Goal: Task Accomplishment & Management: Complete application form

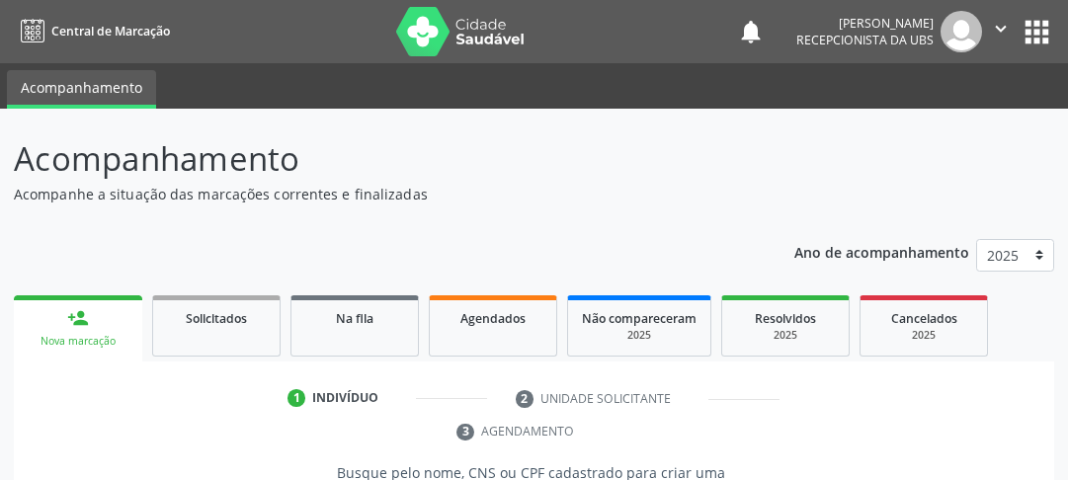
scroll to position [176, 0]
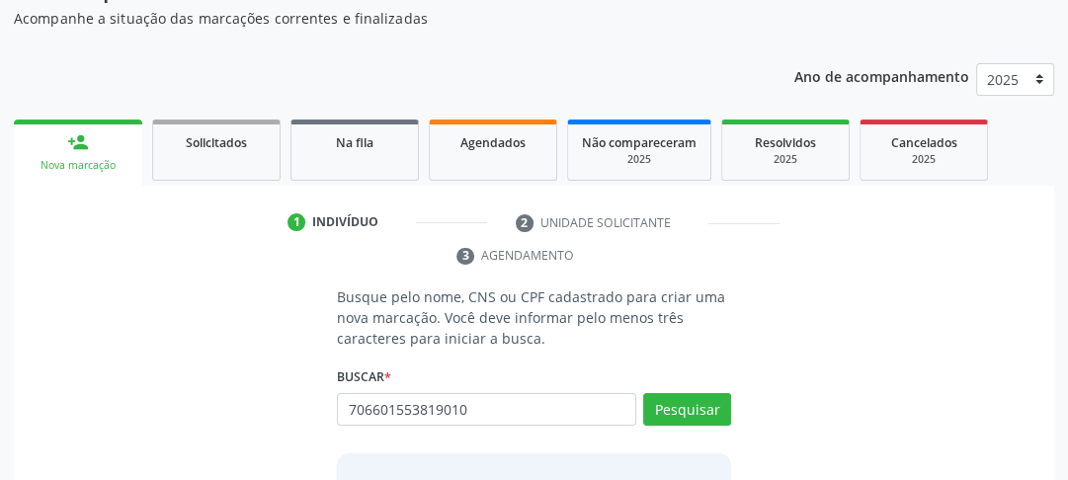
type input "706601553819010"
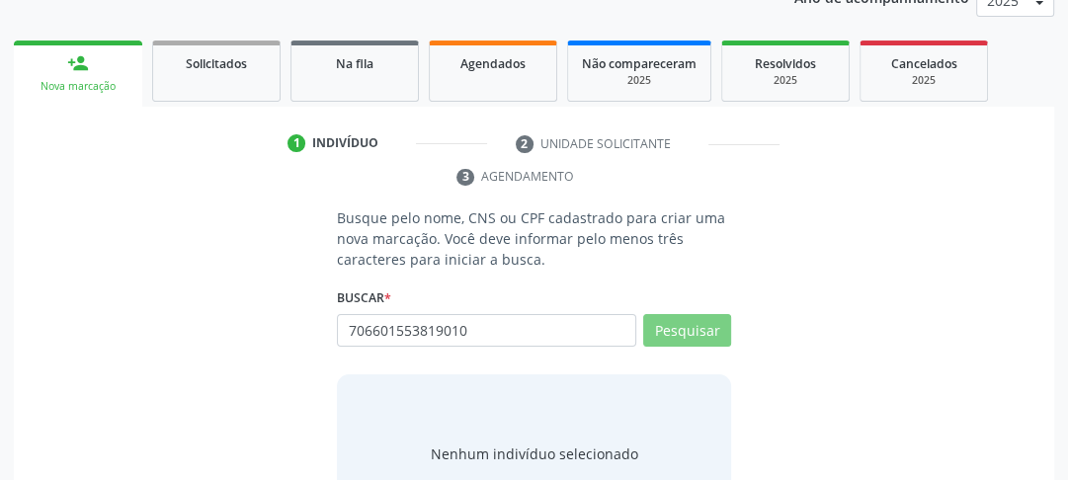
scroll to position [334, 0]
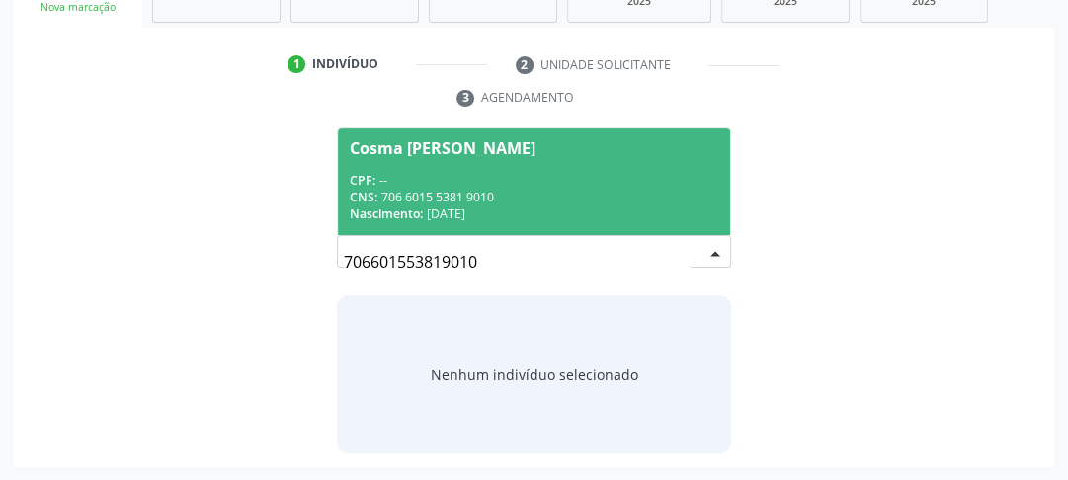
click at [488, 211] on div "Nascimento: [DATE]" at bounding box center [534, 214] width 369 height 17
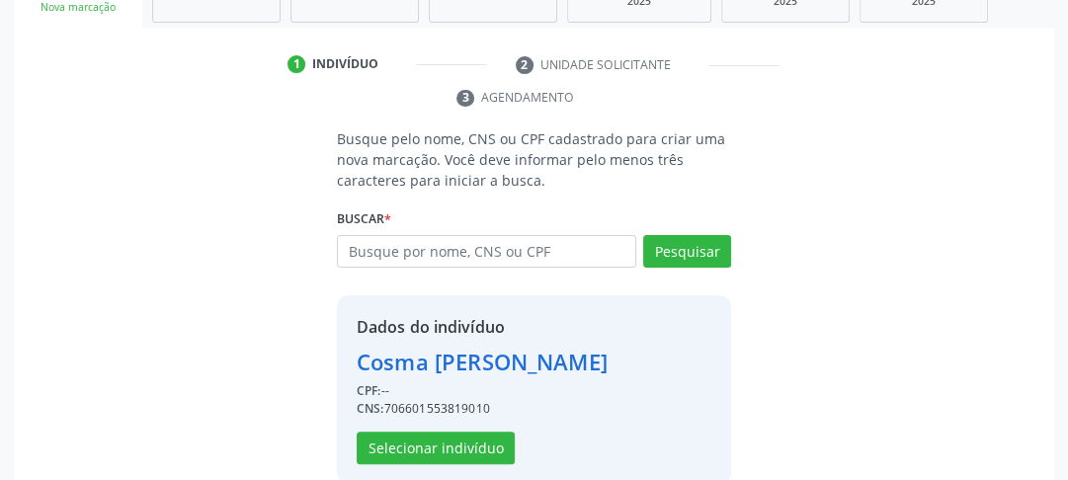
scroll to position [365, 0]
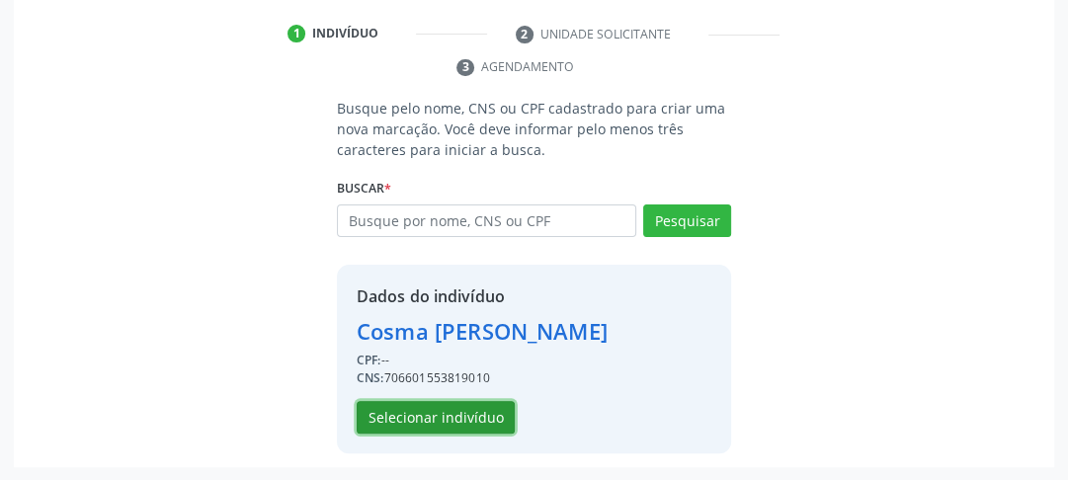
click at [419, 431] on button "Selecionar indivíduo" at bounding box center [436, 418] width 158 height 34
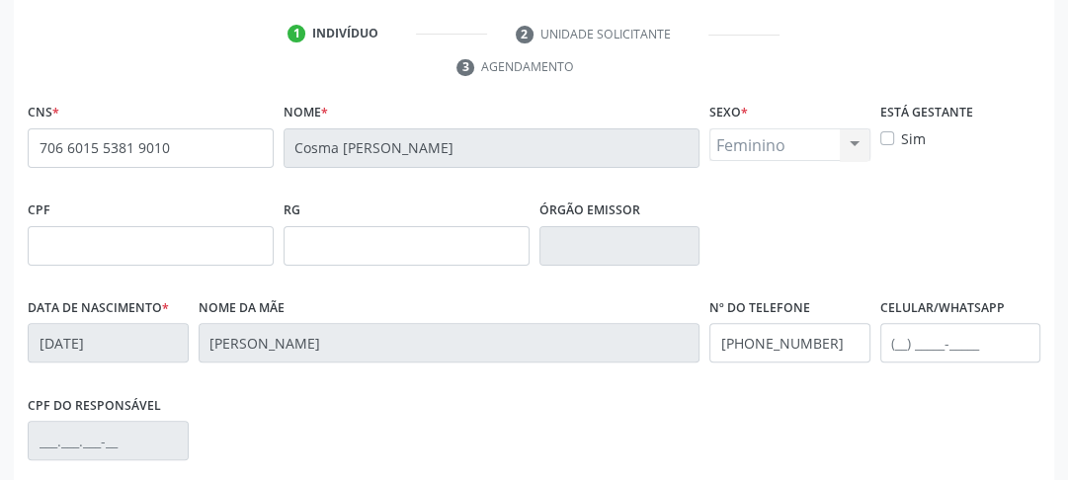
scroll to position [624, 0]
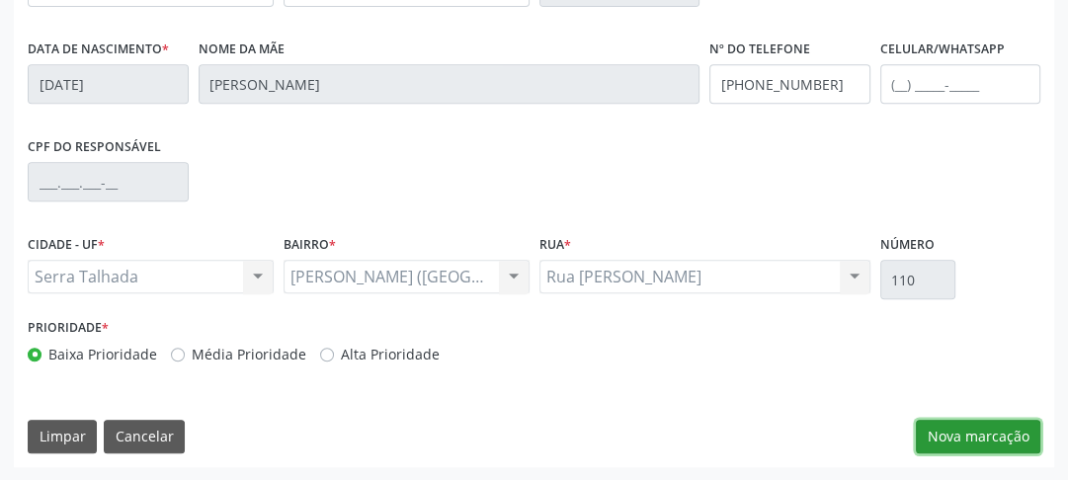
click at [963, 437] on button "Nova marcação" at bounding box center [978, 437] width 125 height 34
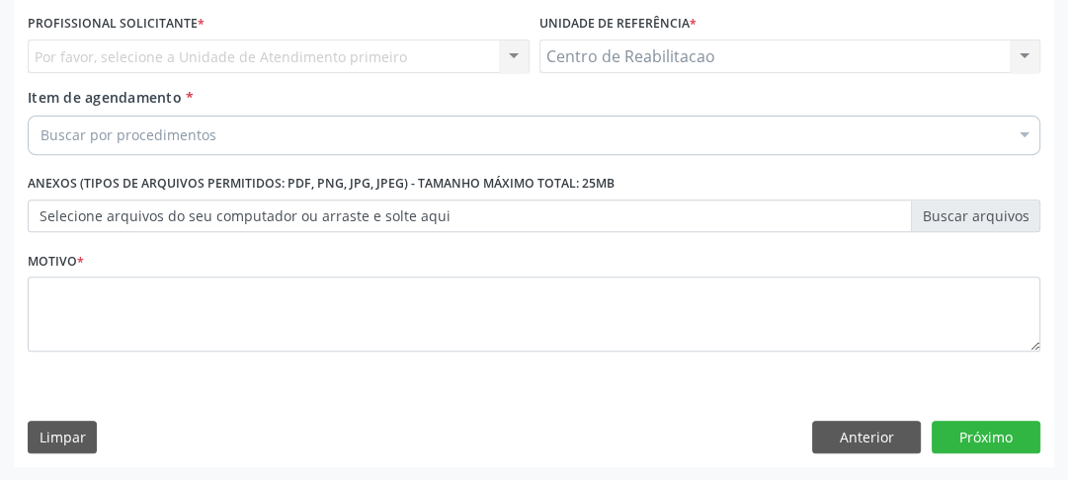
scroll to position [373, 0]
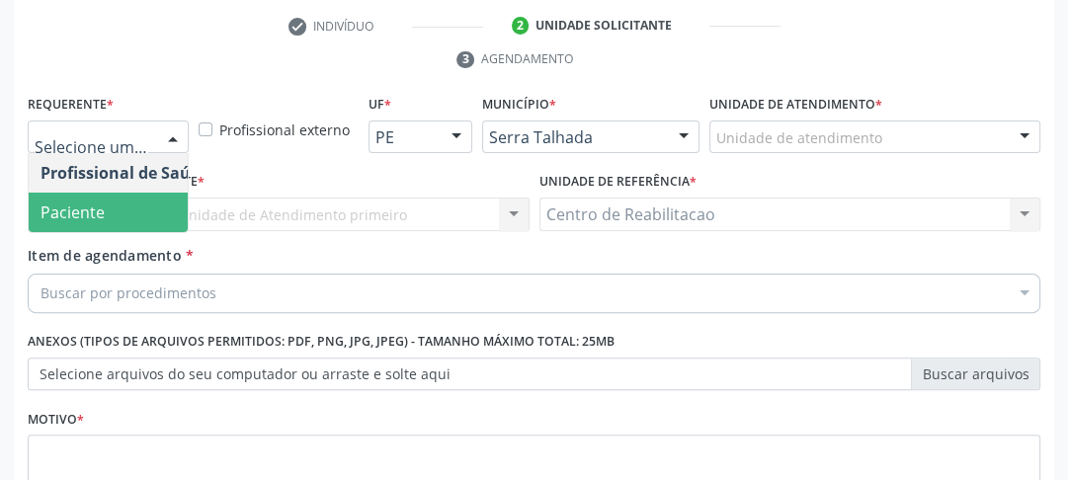
click at [81, 205] on span "Paciente" at bounding box center [73, 213] width 64 height 22
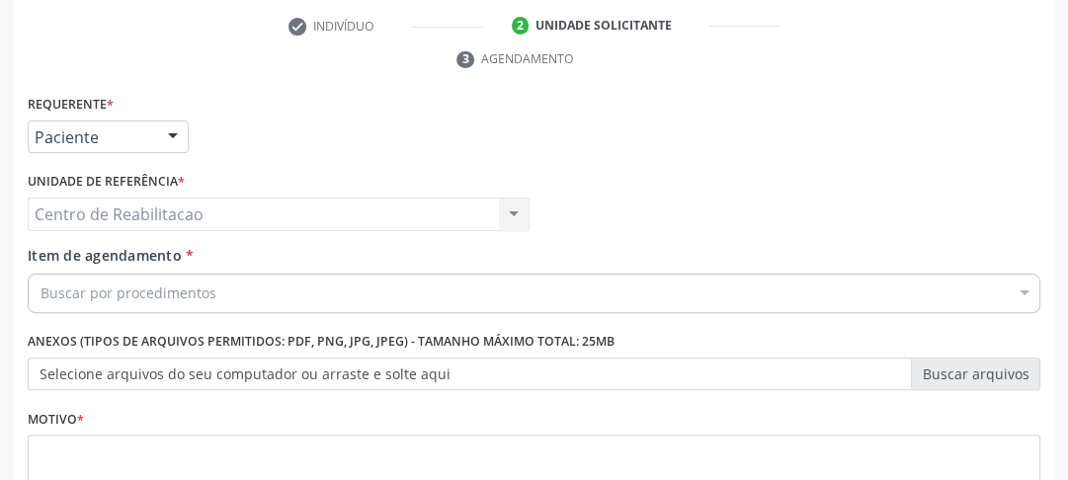
click at [99, 297] on div "Buscar por procedimentos" at bounding box center [534, 294] width 1013 height 40
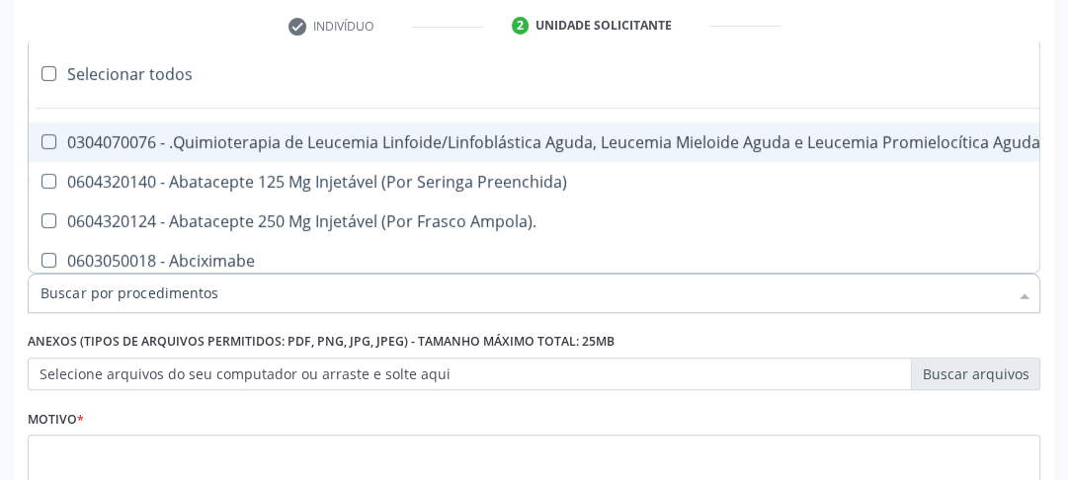
click at [100, 298] on input "Item de agendamento *" at bounding box center [525, 294] width 968 height 40
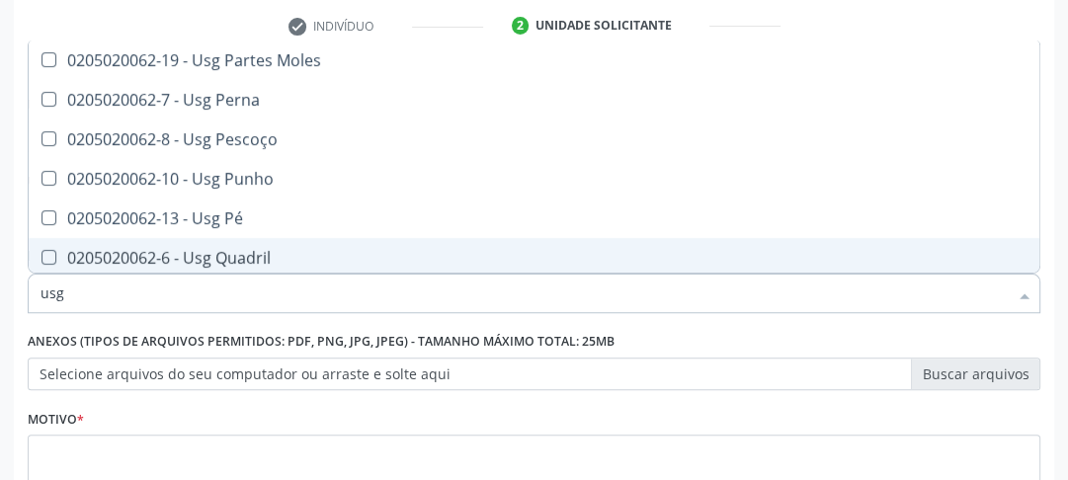
scroll to position [519, 0]
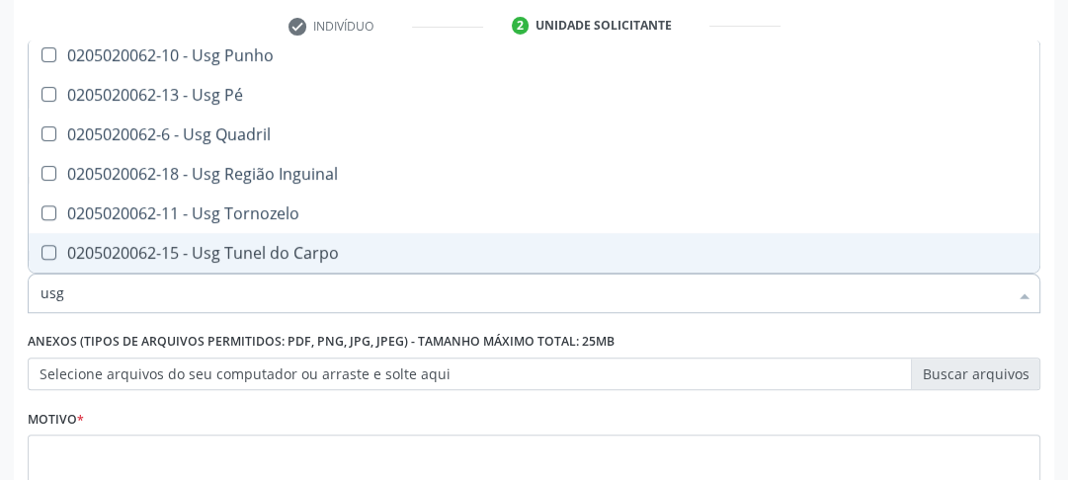
drag, startPoint x: 67, startPoint y: 312, endPoint x: 6, endPoint y: 315, distance: 61.3
click at [19, 316] on div "Requerente * Paciente Profissional de Saúde Paciente Nenhum resultado encontrad…" at bounding box center [534, 358] width 1041 height 537
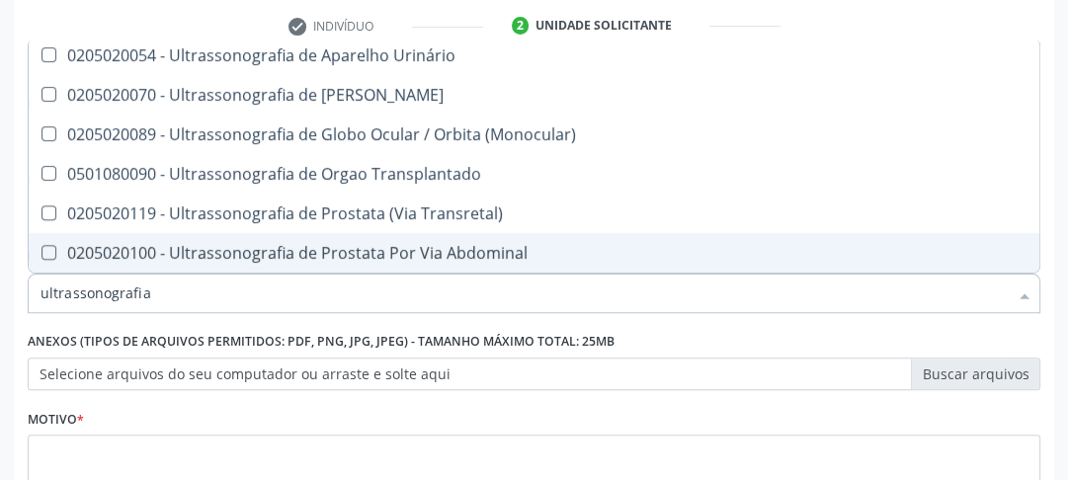
type input "ultrassonografia"
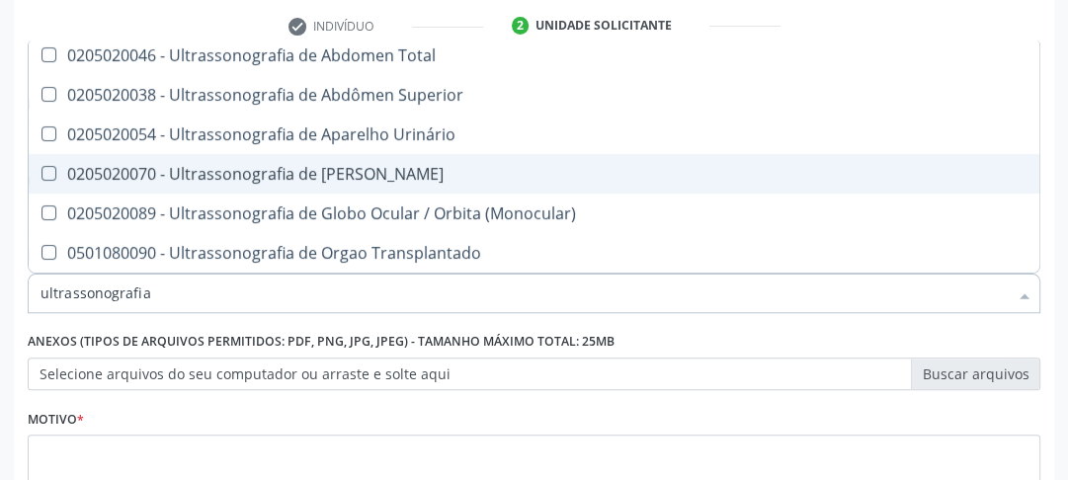
scroll to position [203, 0]
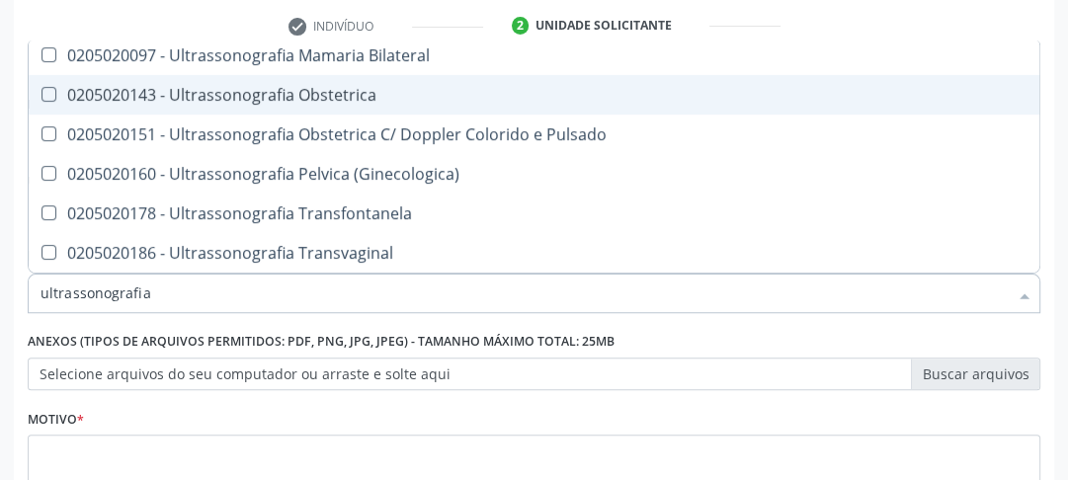
click at [48, 97] on Obstetrica at bounding box center [49, 94] width 15 height 15
click at [42, 97] on Obstetrica "checkbox" at bounding box center [35, 94] width 13 height 13
checkbox Obstetrica "true"
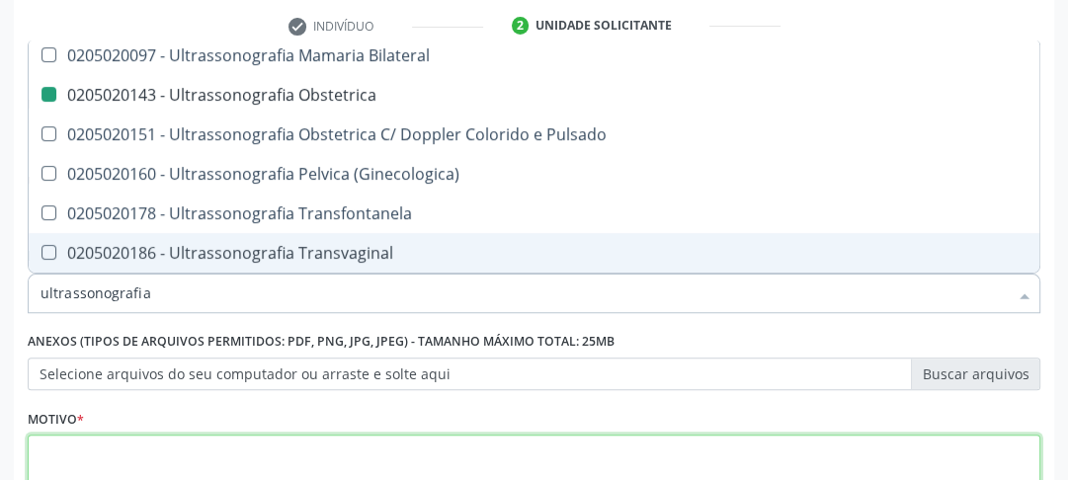
click at [94, 451] on textarea at bounding box center [534, 472] width 1013 height 75
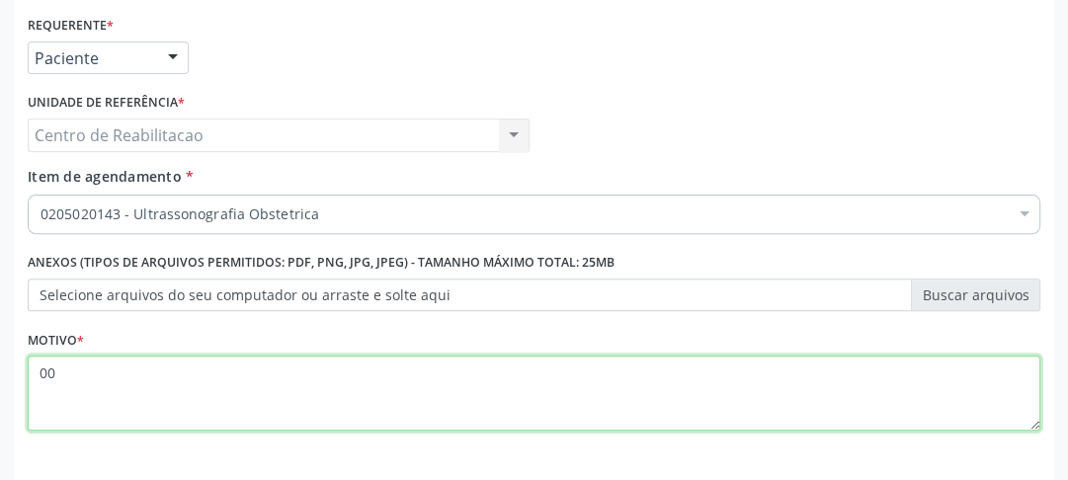
scroll to position [531, 0]
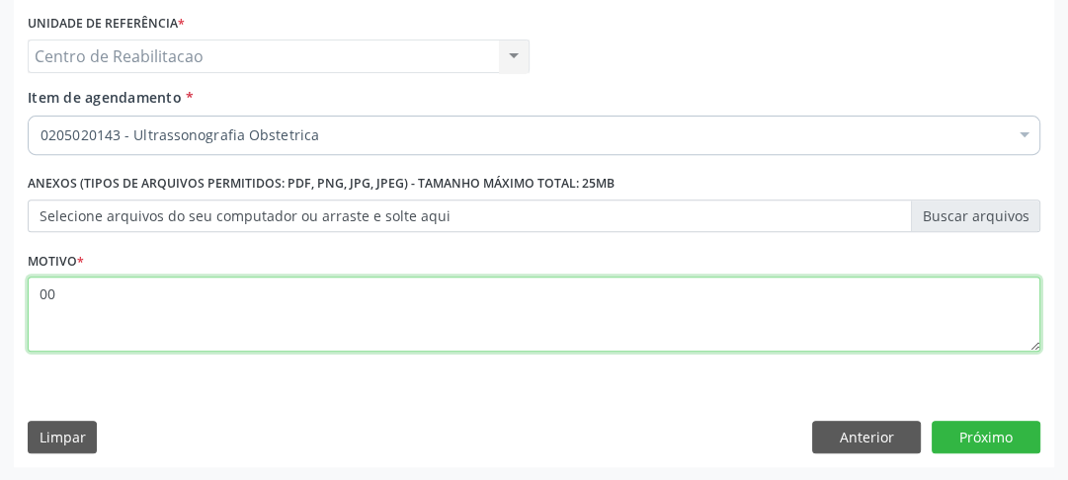
type textarea "00"
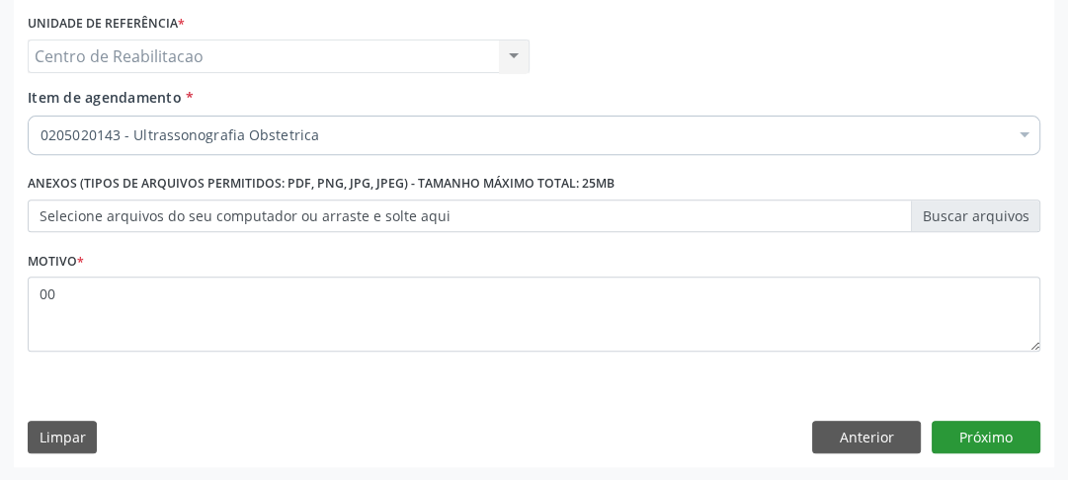
drag, startPoint x: 1006, startPoint y: 416, endPoint x: 1005, endPoint y: 427, distance: 10.9
click at [1005, 427] on div "Requerente * Paciente Profissional de Saúde Paciente Nenhum resultado encontrad…" at bounding box center [534, 200] width 1041 height 537
click at [1005, 427] on button "Próximo" at bounding box center [986, 438] width 109 height 34
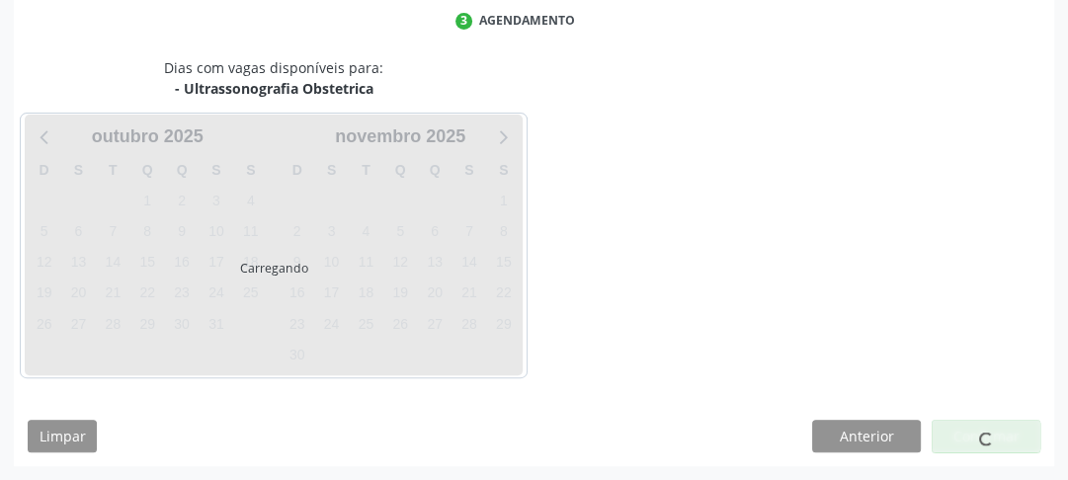
scroll to position [410, 0]
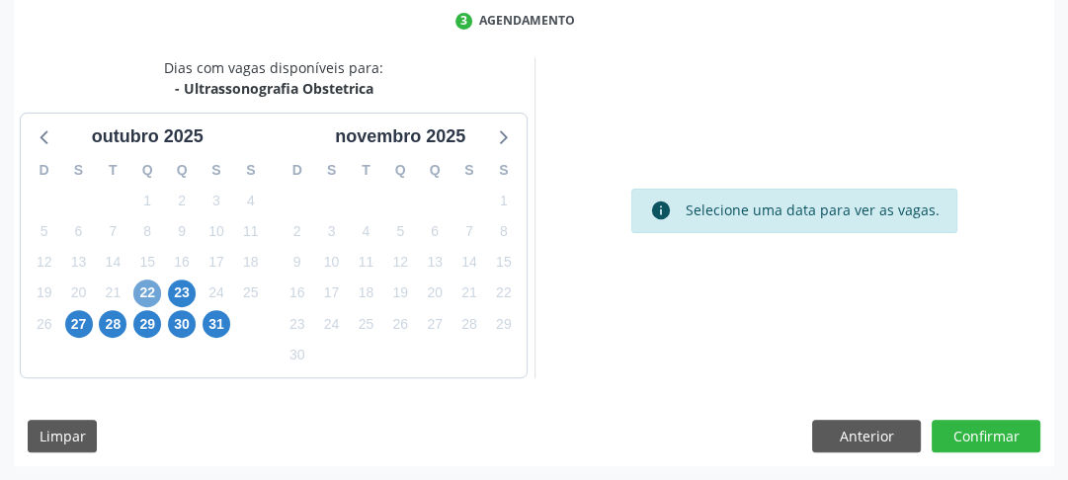
click at [148, 293] on span "22" at bounding box center [147, 294] width 28 height 28
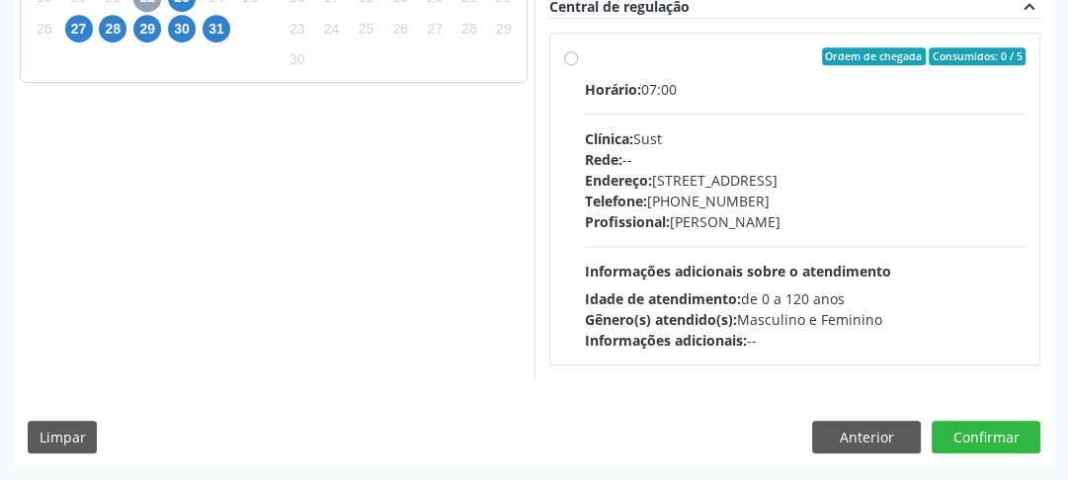
scroll to position [627, 0]
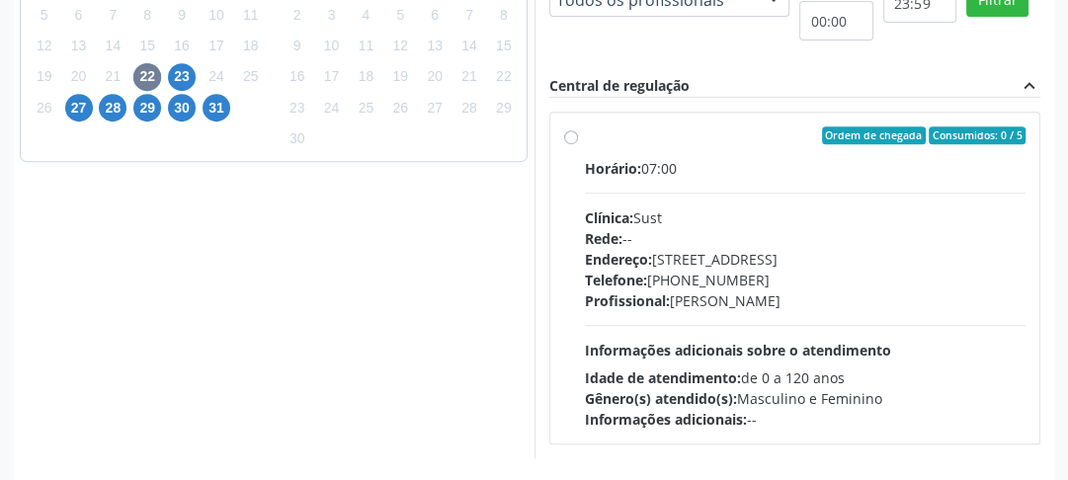
click at [585, 136] on label "Ordem de chegada Consumidos: 0 / 5 Horário: 07:00 Clínica: Sust Rede: -- Endere…" at bounding box center [806, 278] width 442 height 303
click at [571, 136] on input "Ordem de chegada Consumidos: 0 / 5 Horário: 07:00 Clínica: Sust Rede: -- Endere…" at bounding box center [571, 136] width 14 height 18
radio input "true"
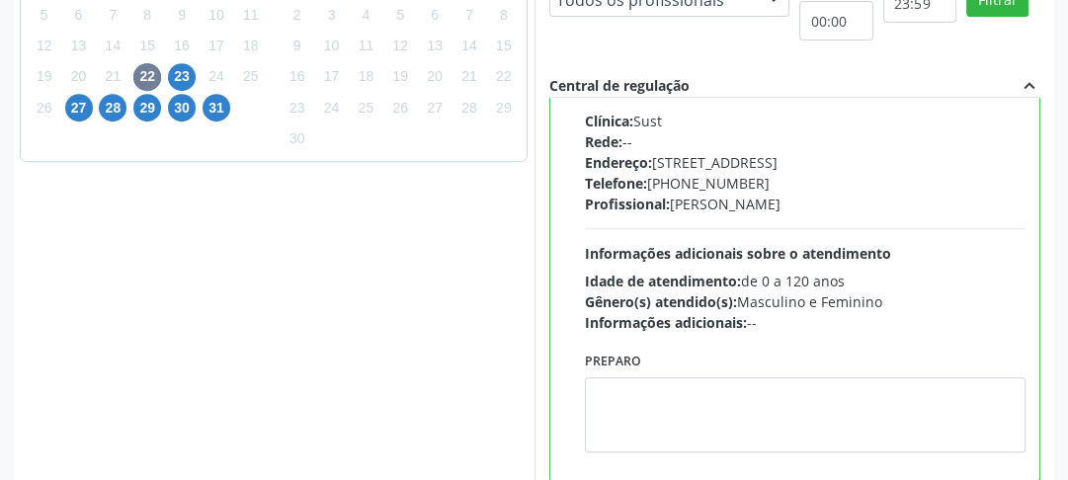
scroll to position [741, 0]
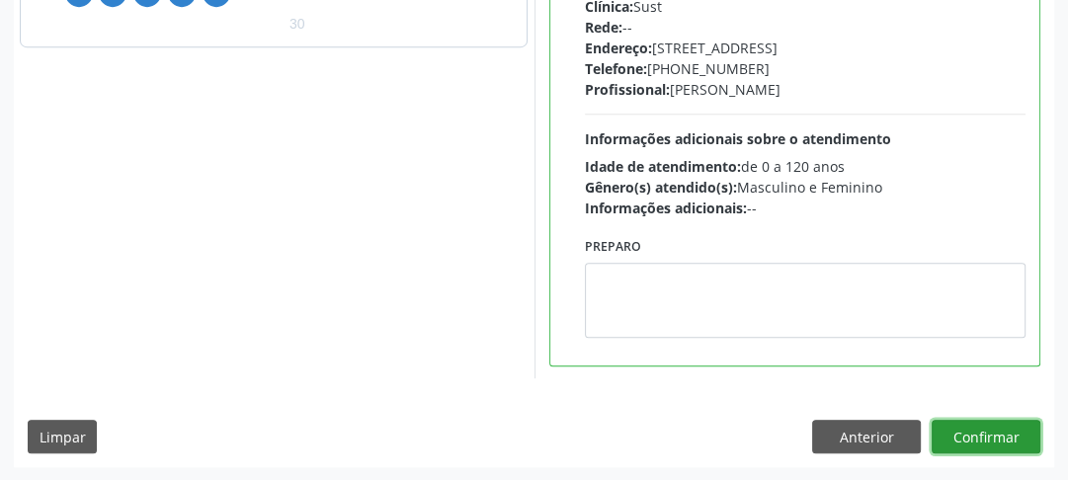
click at [965, 430] on button "Confirmar" at bounding box center [986, 437] width 109 height 34
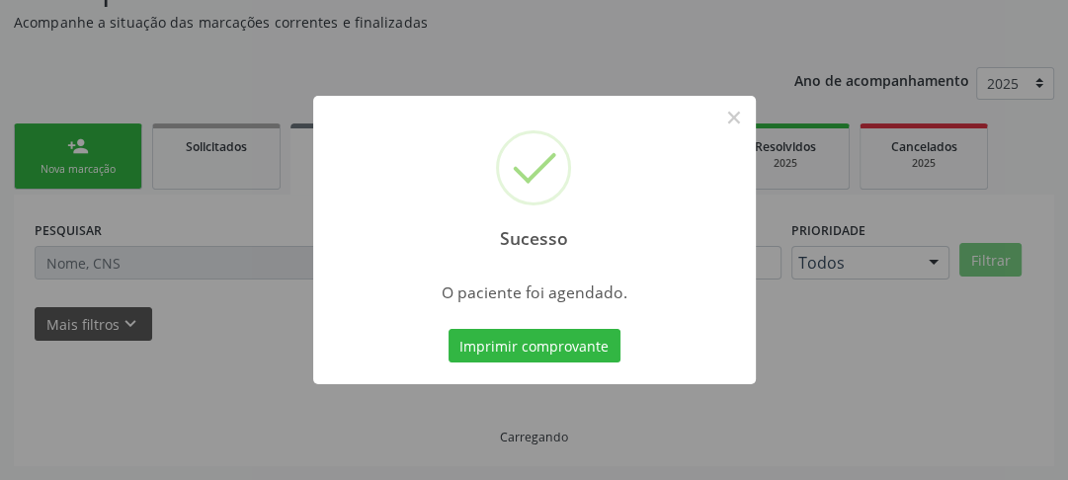
scroll to position [171, 0]
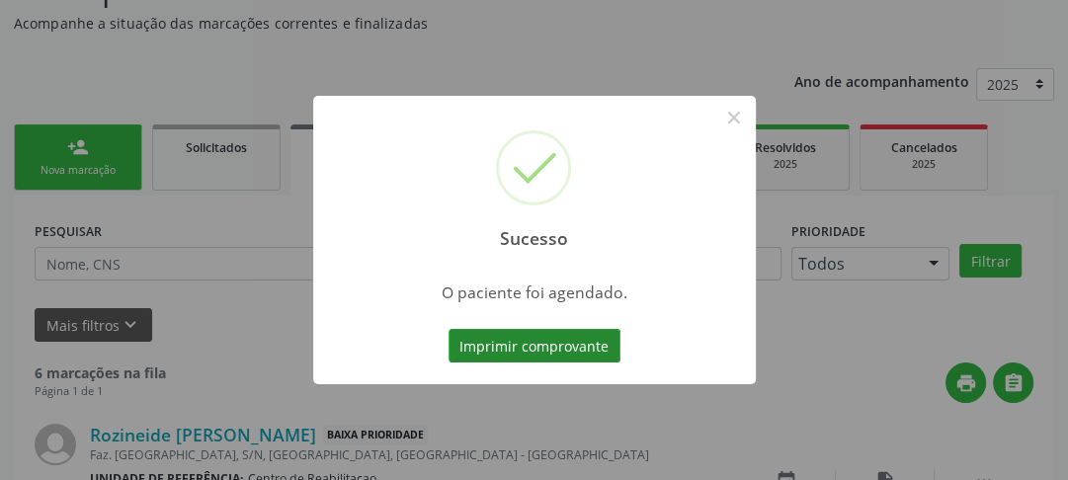
click at [592, 344] on button "Imprimir comprovante" at bounding box center [535, 346] width 172 height 34
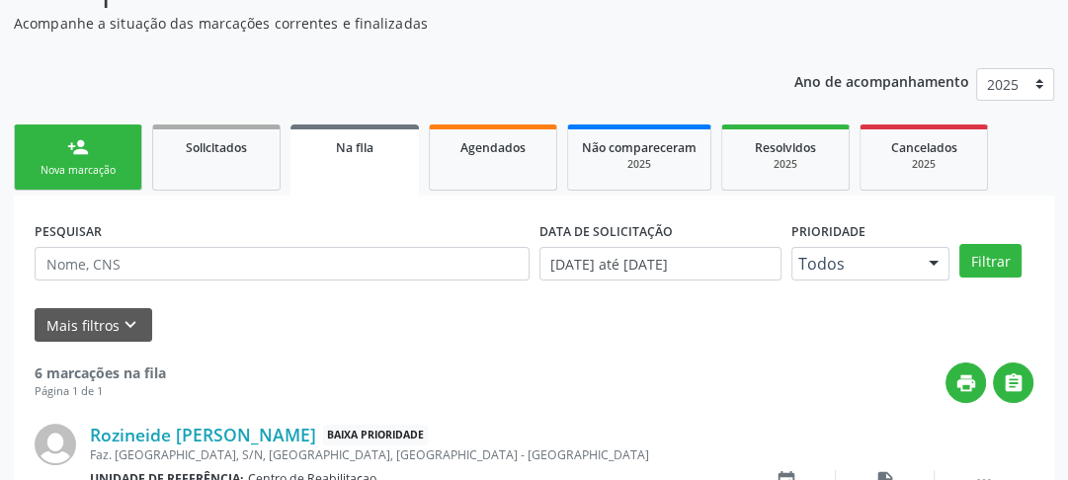
scroll to position [92, 0]
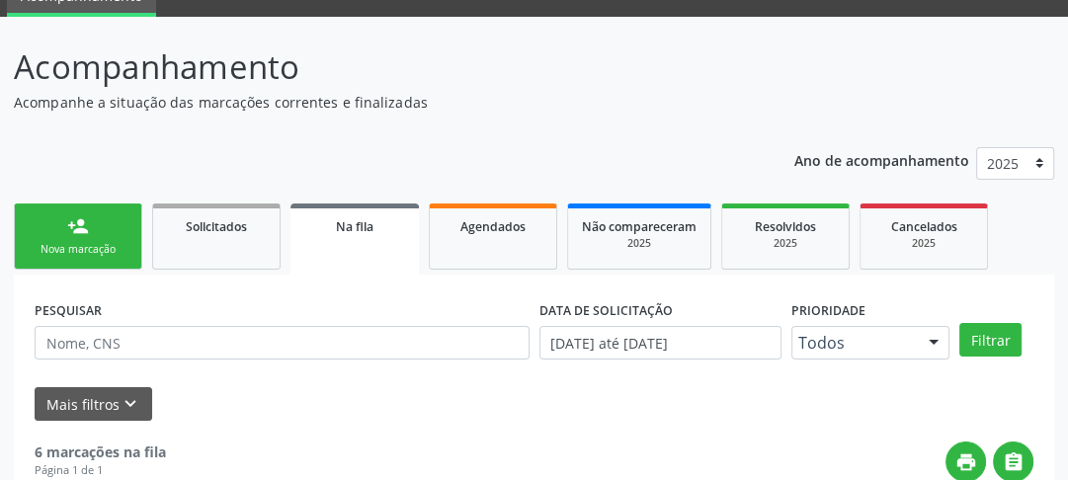
click at [77, 219] on div "person_add" at bounding box center [78, 226] width 22 height 22
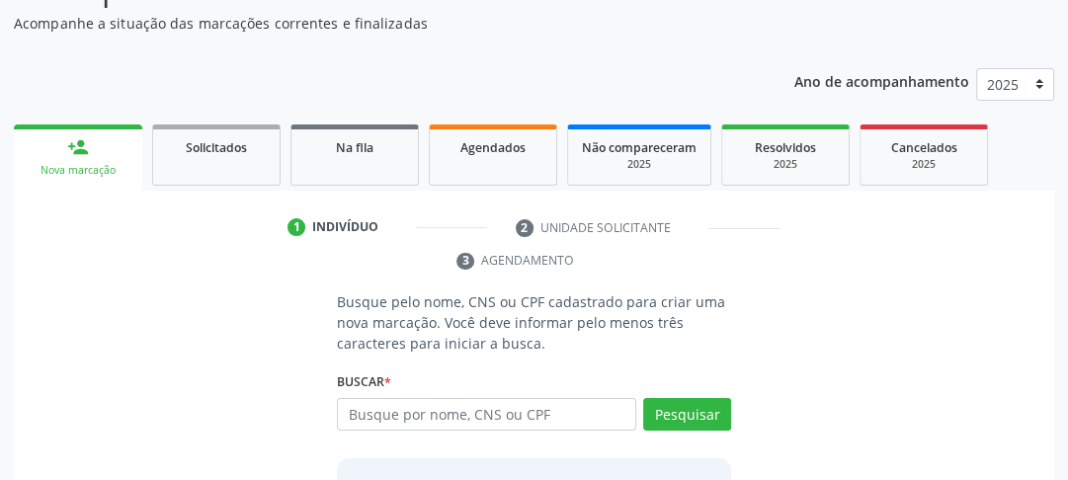
scroll to position [250, 0]
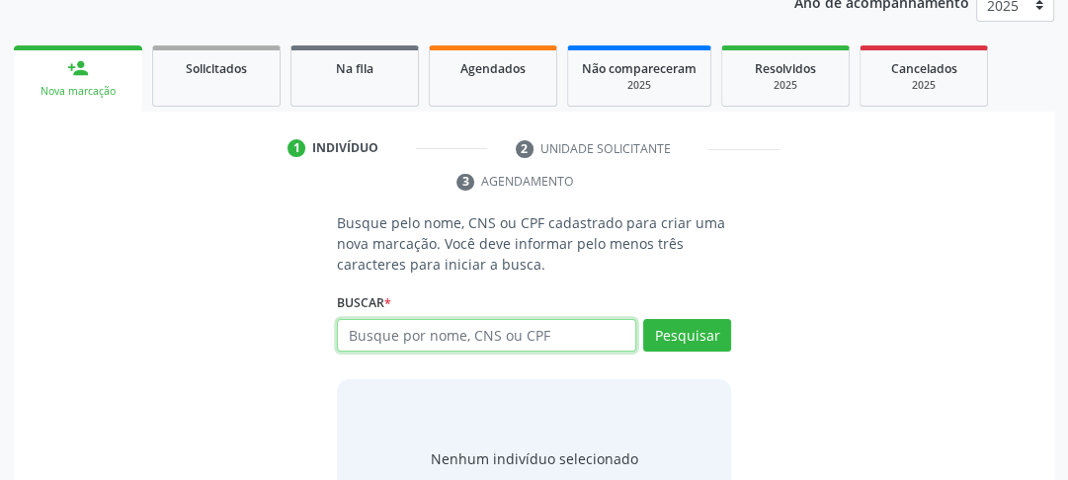
click at [407, 349] on input "text" at bounding box center [486, 336] width 299 height 34
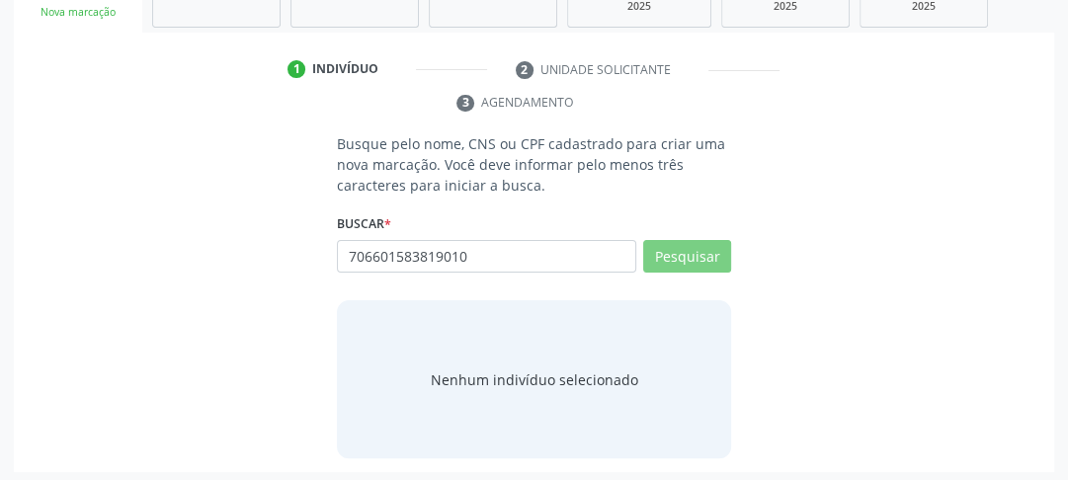
scroll to position [334, 0]
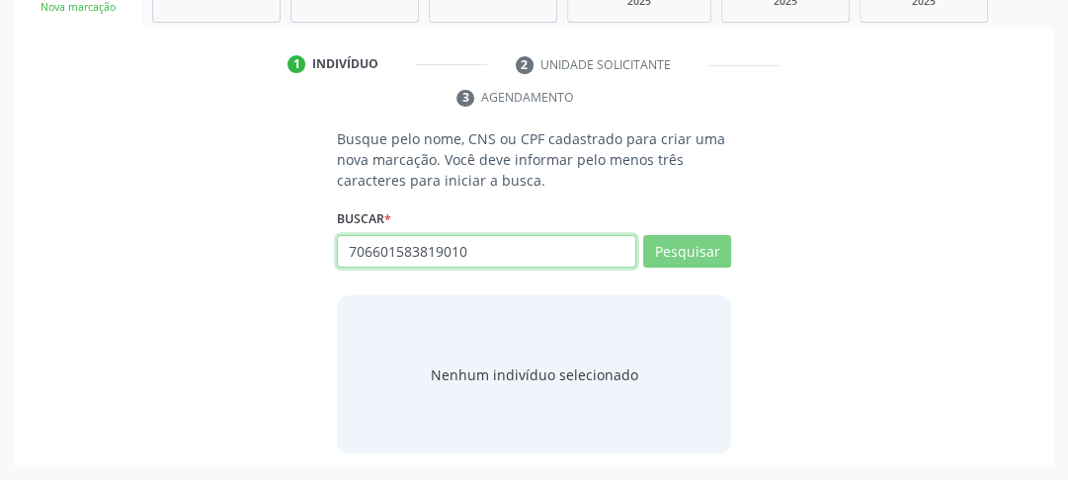
click at [522, 251] on input "706601583819010" at bounding box center [486, 252] width 299 height 34
drag, startPoint x: 506, startPoint y: 253, endPoint x: 45, endPoint y: 222, distance: 461.6
click at [149, 239] on div "Busque pelo nome, CNS ou CPF cadastrado para criar uma nova marcação. Você deve…" at bounding box center [534, 290] width 1013 height 325
type input "70"
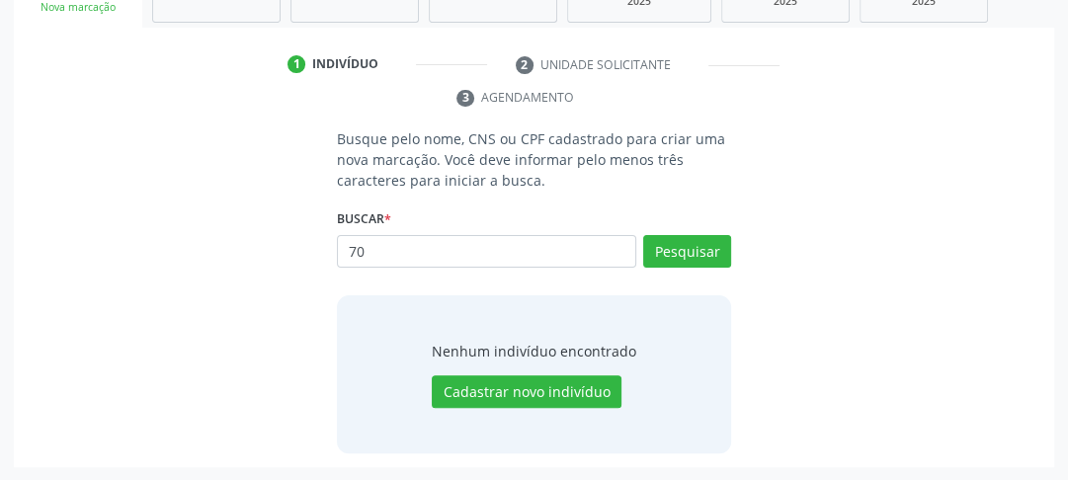
type input "7"
type input "706601583819010"
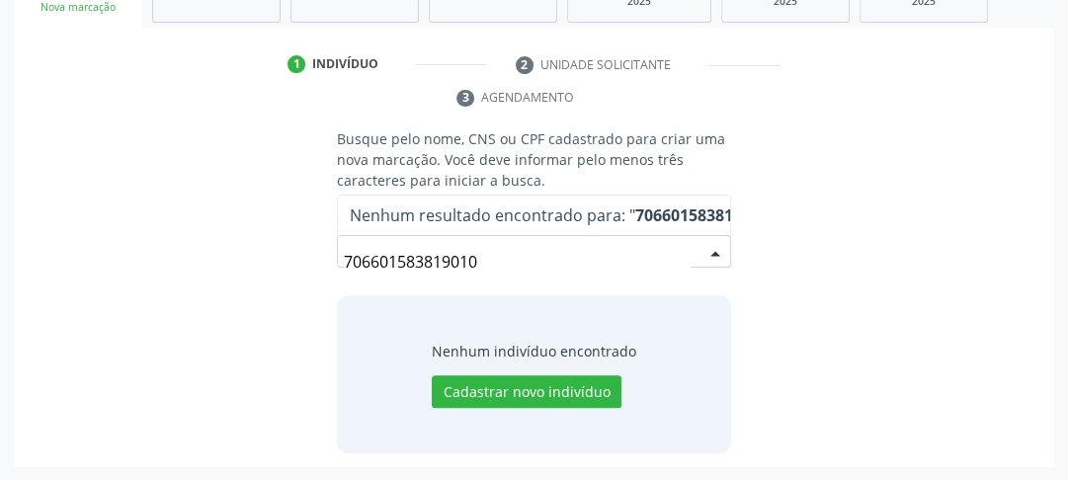
scroll to position [255, 0]
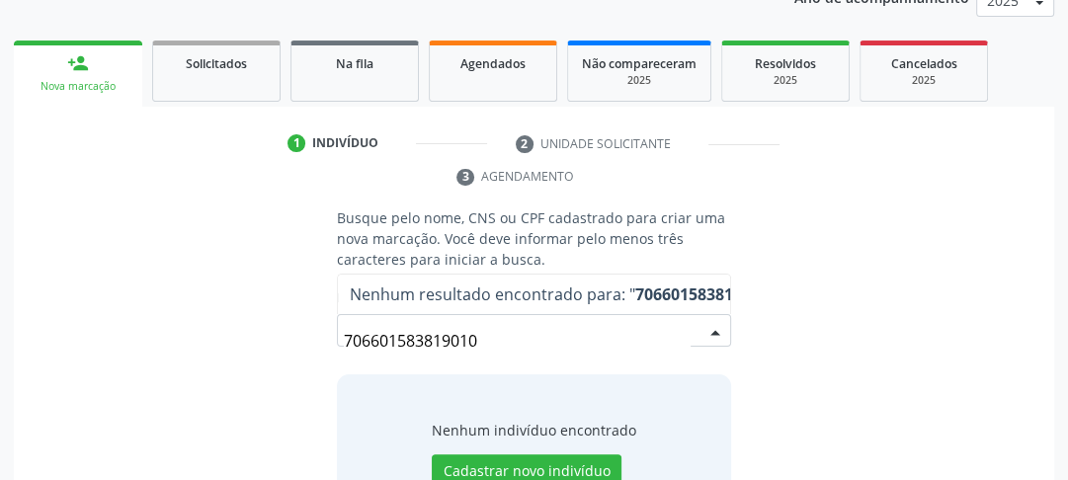
drag, startPoint x: 480, startPoint y: 342, endPoint x: 291, endPoint y: 351, distance: 190.0
click at [291, 351] on div "Busque pelo nome, CNS ou CPF cadastrado para criar uma nova marcação. Você deve…" at bounding box center [534, 370] width 1013 height 325
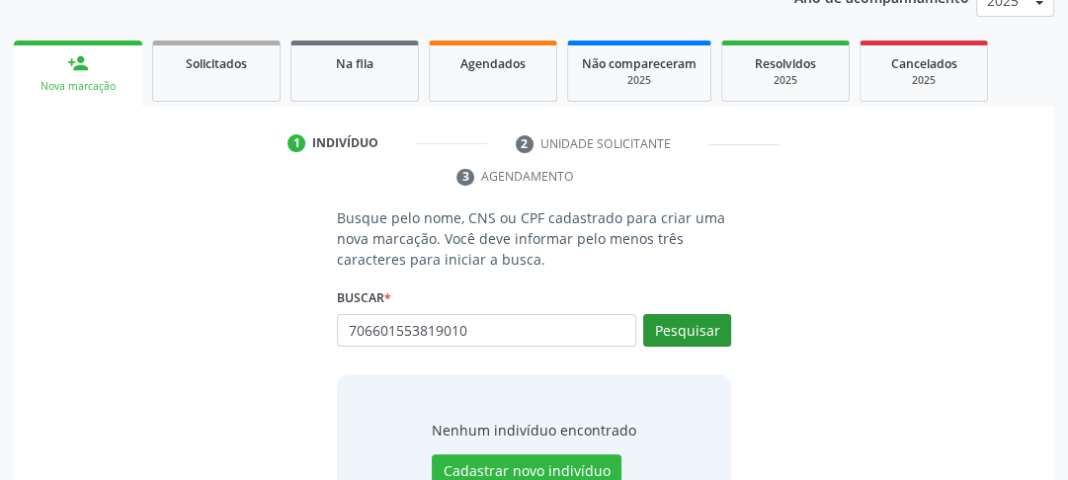
type input "706601553819010"
click at [715, 326] on button "Pesquisar" at bounding box center [687, 331] width 88 height 34
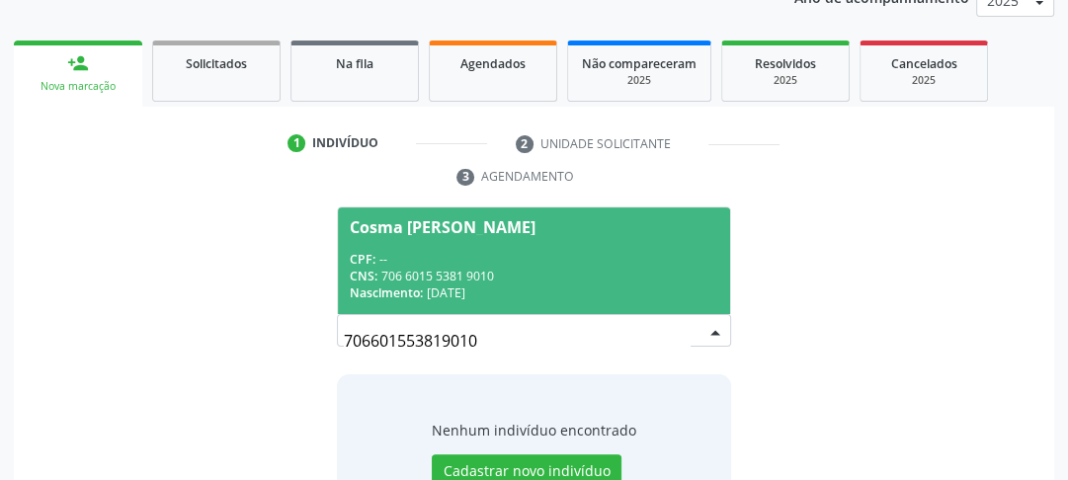
click at [510, 260] on div "CPF: --" at bounding box center [534, 259] width 369 height 17
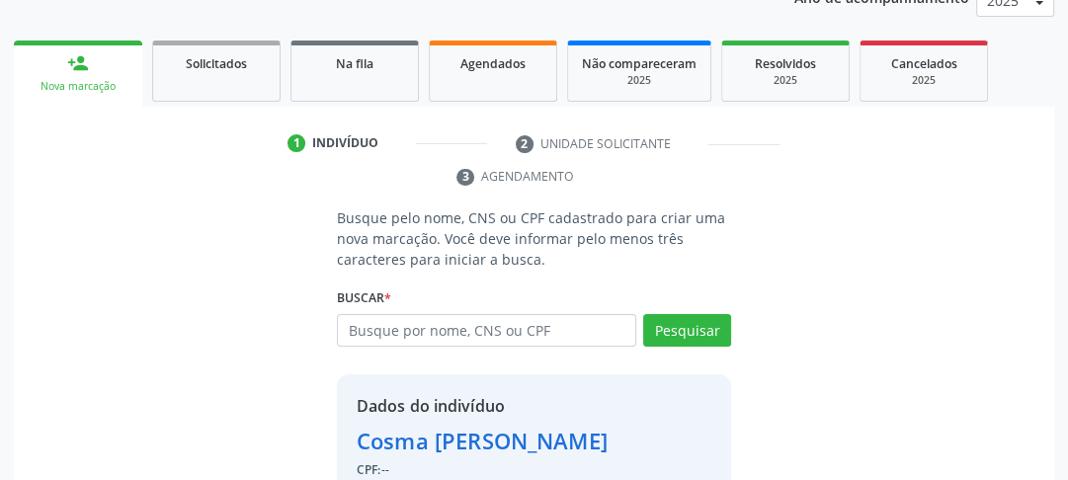
scroll to position [365, 0]
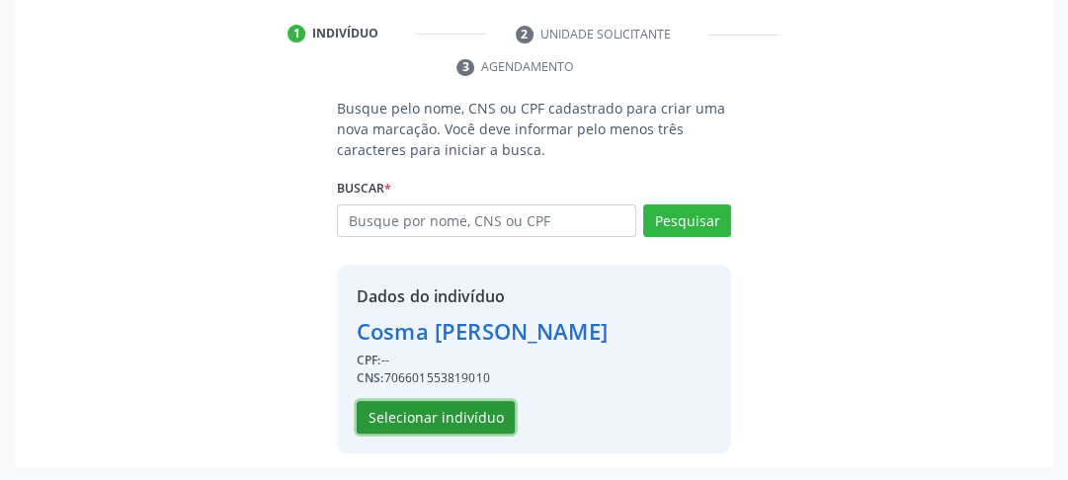
click at [440, 420] on button "Selecionar indivíduo" at bounding box center [436, 418] width 158 height 34
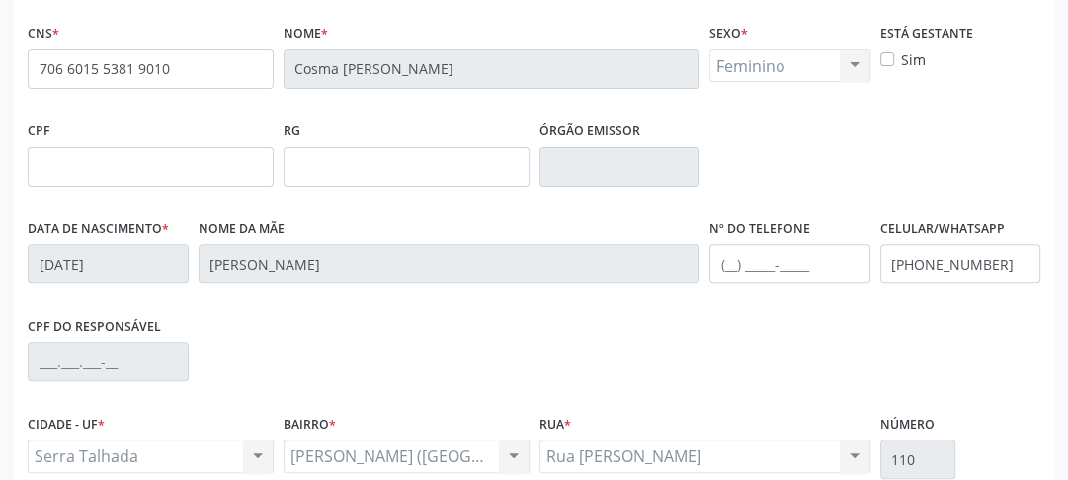
scroll to position [624, 0]
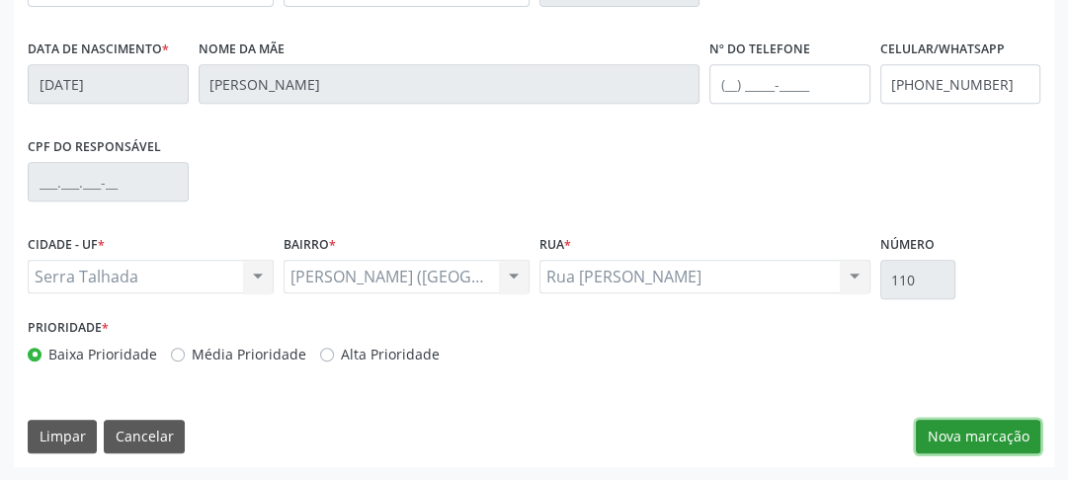
click at [992, 448] on button "Nova marcação" at bounding box center [978, 437] width 125 height 34
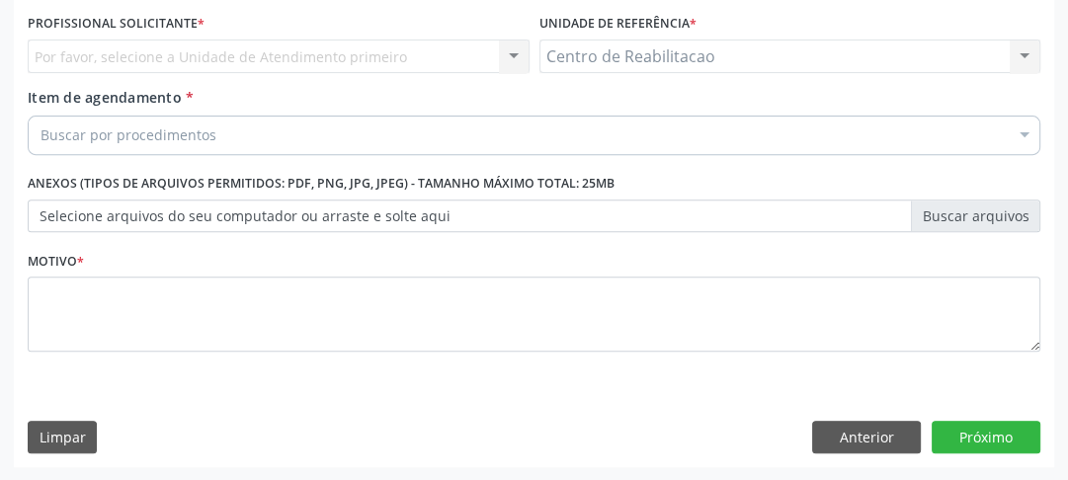
scroll to position [294, 0]
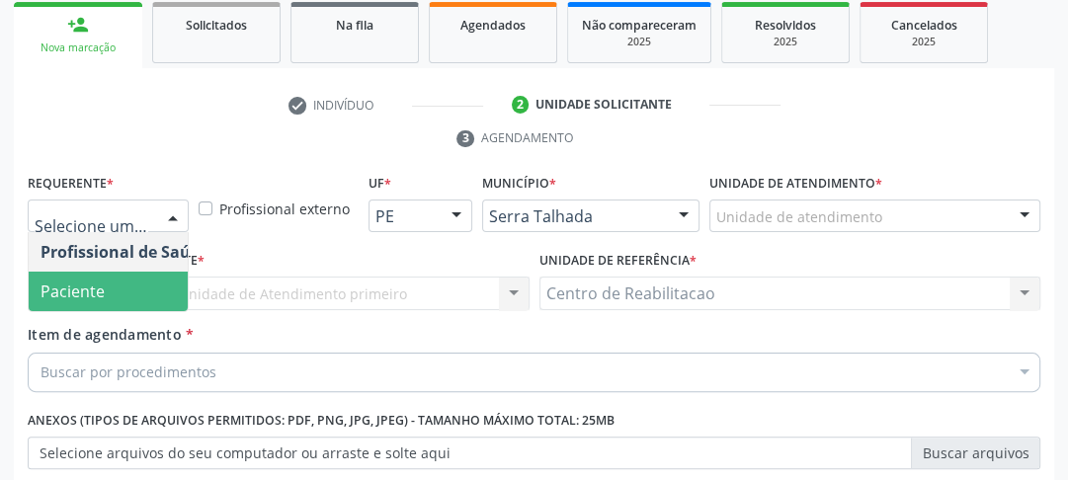
click at [51, 276] on span "Paciente" at bounding box center [125, 292] width 193 height 40
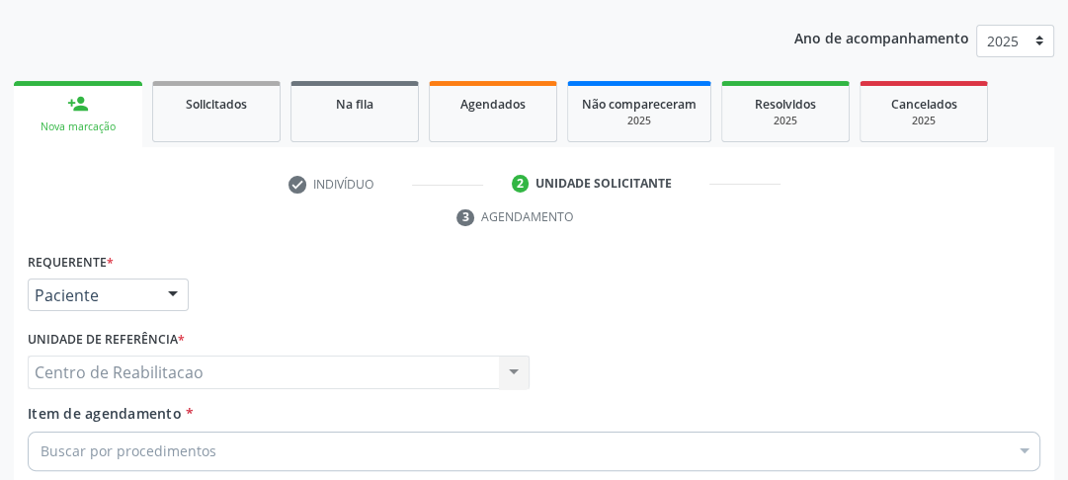
scroll to position [452, 0]
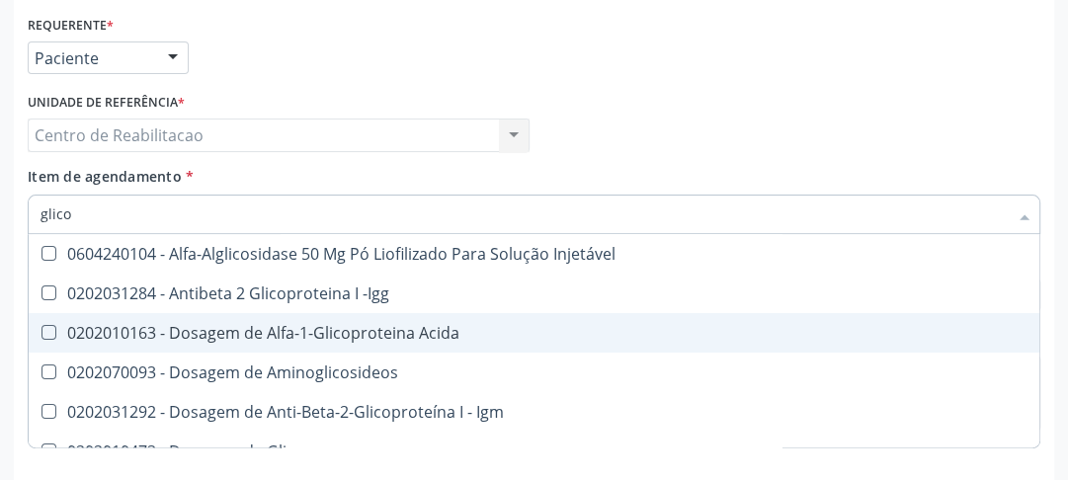
type input "glicos"
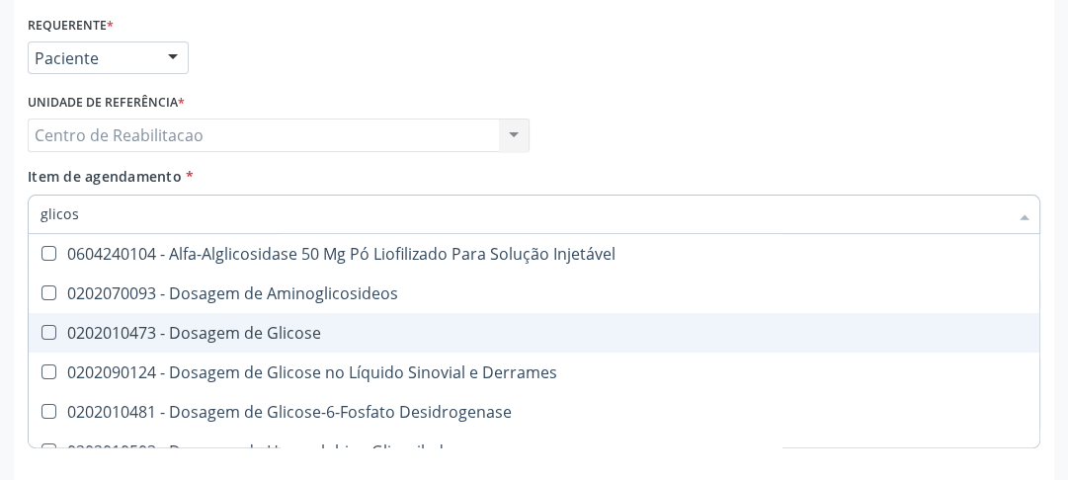
click at [48, 335] on Glicose at bounding box center [49, 332] width 15 height 15
click at [42, 335] on Glicose "checkbox" at bounding box center [35, 332] width 13 height 13
checkbox Glicose "true"
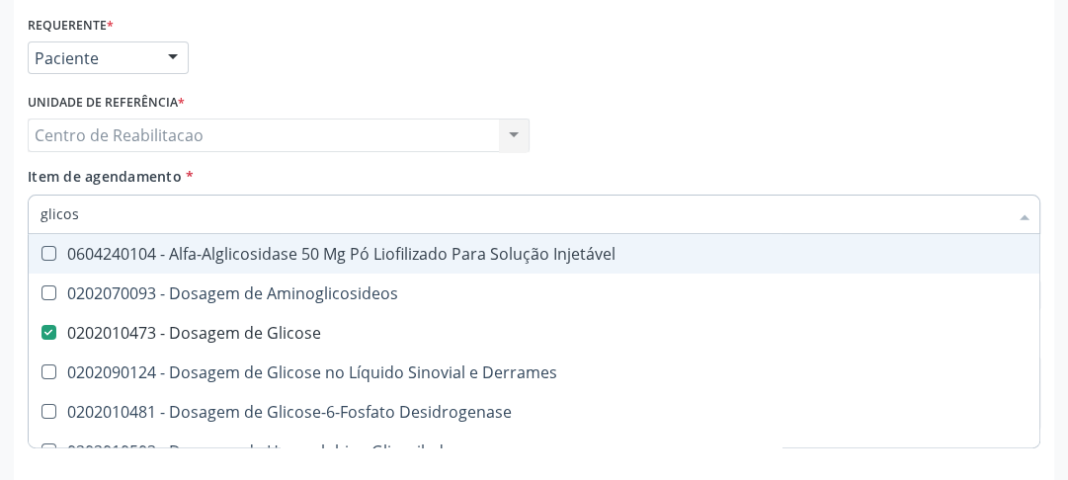
drag, startPoint x: 94, startPoint y: 213, endPoint x: 20, endPoint y: 212, distance: 74.1
click at [20, 212] on div "Requerente * Paciente Profissional de Saúde Paciente Nenhum resultado encontrad…" at bounding box center [534, 279] width 1041 height 537
type input "ac"
checkbox Glicose "false"
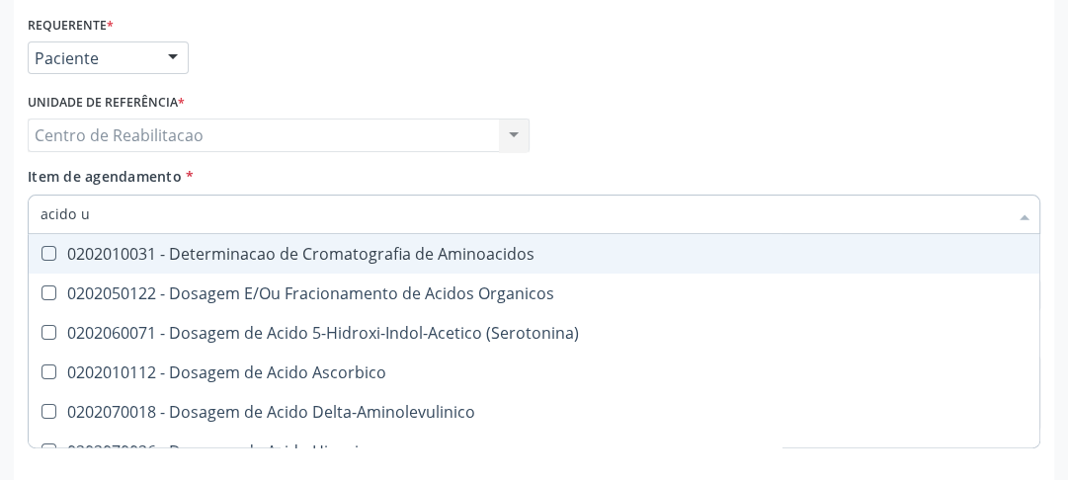
type input "acido ur"
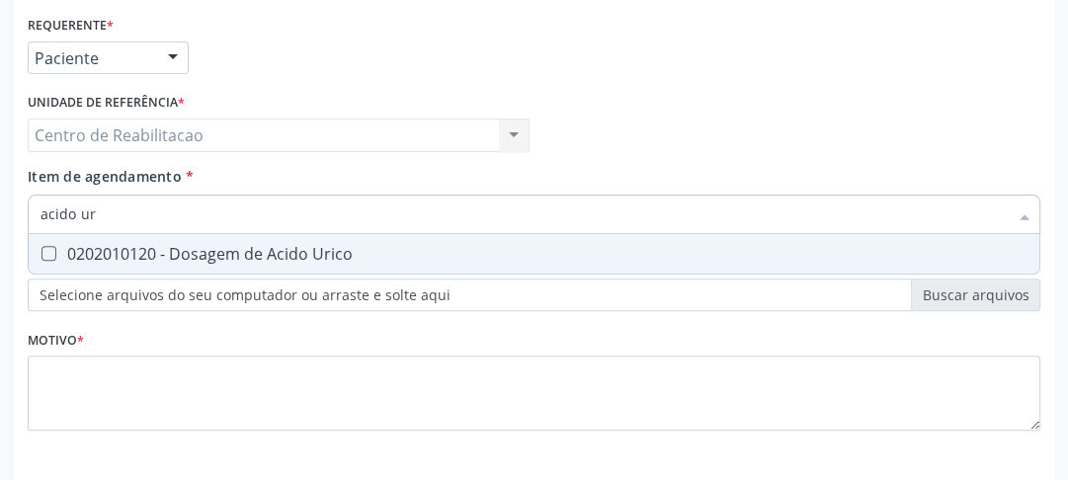
click at [49, 248] on Urico at bounding box center [49, 253] width 15 height 15
click at [42, 248] on Urico "checkbox" at bounding box center [35, 253] width 13 height 13
checkbox Urico "true"
drag, startPoint x: 77, startPoint y: 221, endPoint x: 8, endPoint y: 216, distance: 69.4
click at [8, 216] on div "Acompanhamento Acompanhe a situação das marcações correntes e finalizadas Relat…" at bounding box center [534, 108] width 1068 height 903
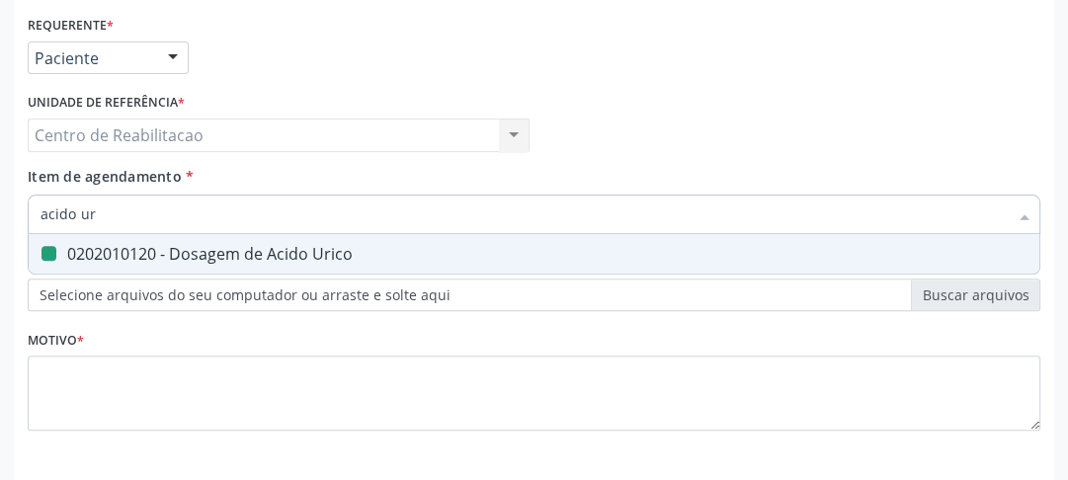
type input "a"
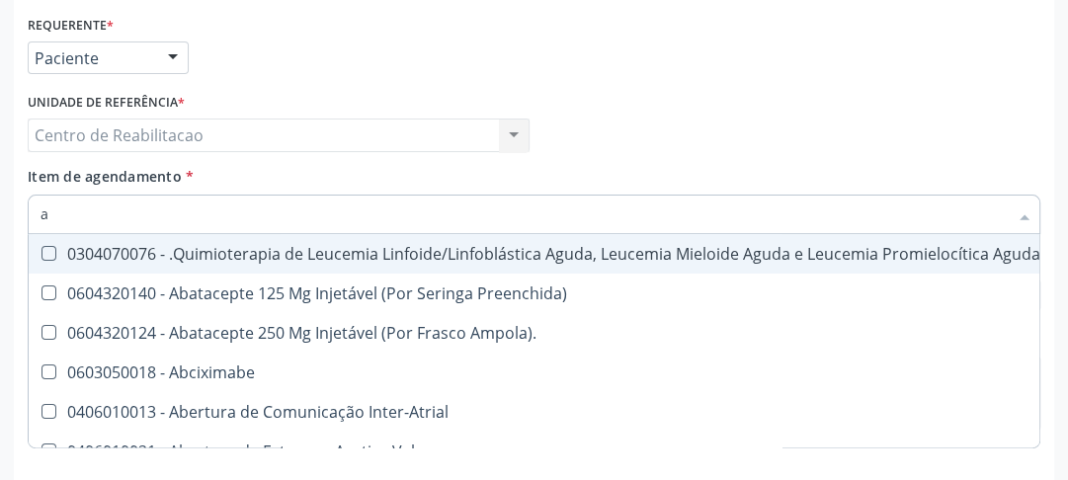
checkbox Manutenção "false"
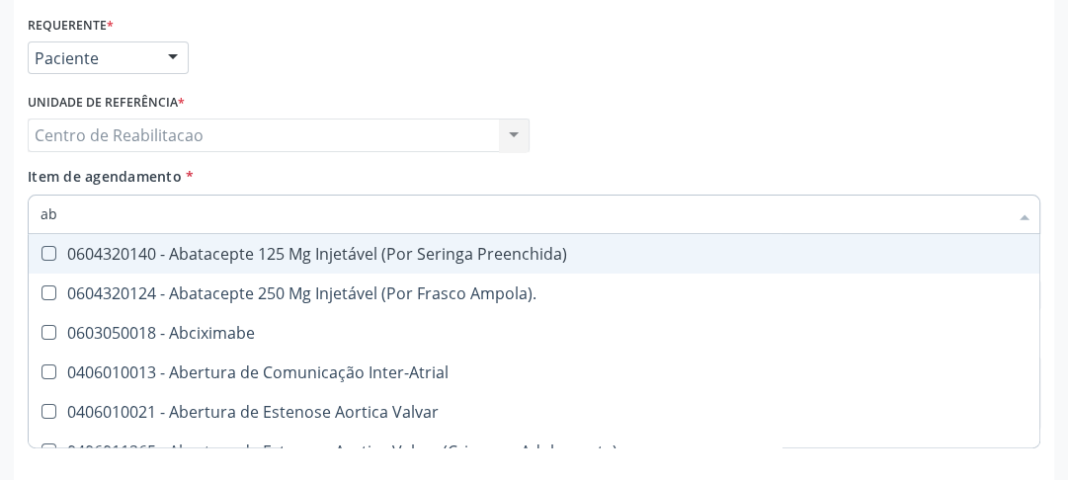
type input "a"
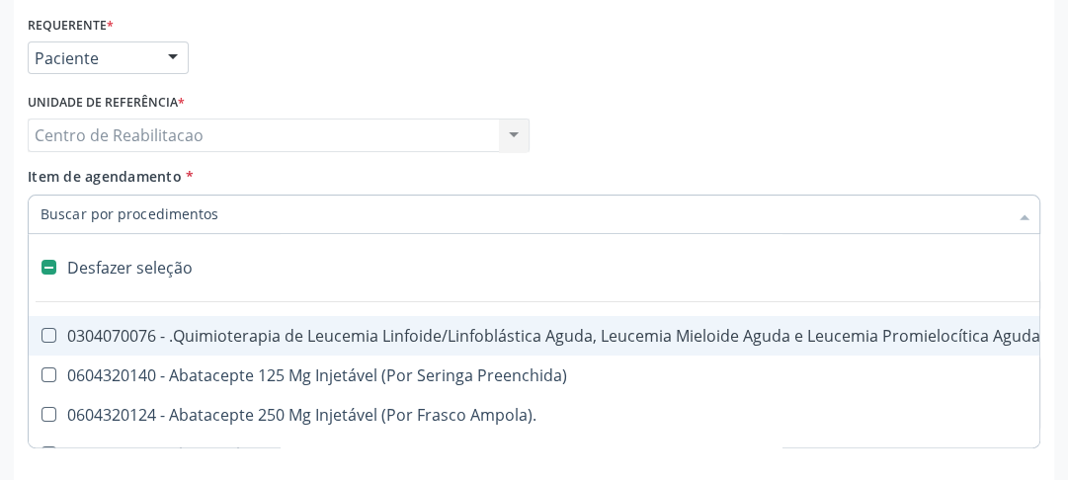
type input "a"
type input "g"
checkbox Aberto\) "true"
checkbox Linear "true"
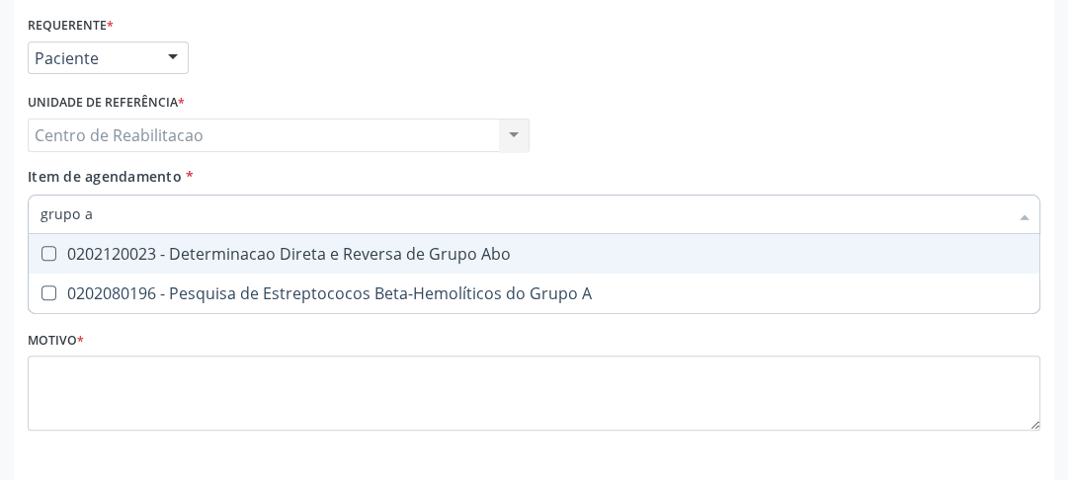
type input "grupo ab"
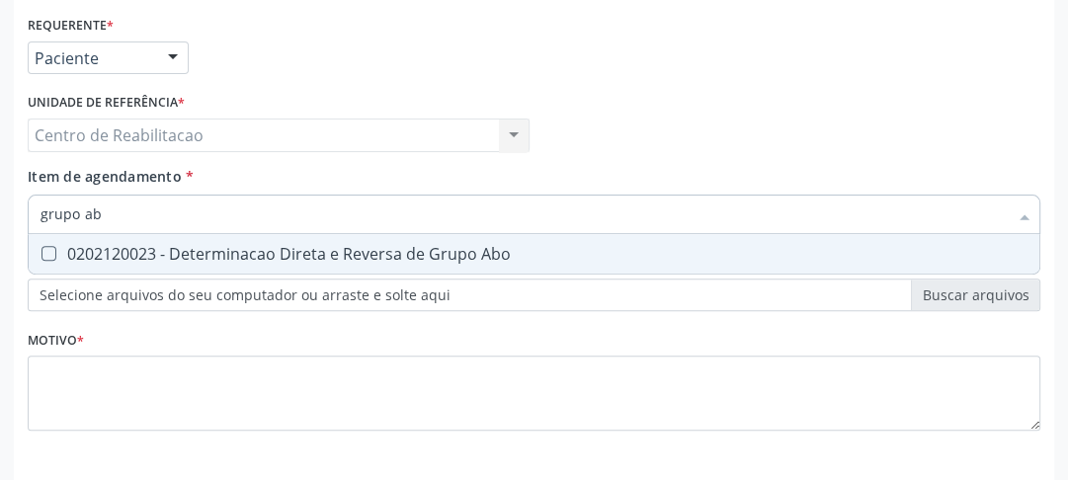
click at [47, 255] on Abo at bounding box center [49, 253] width 15 height 15
click at [42, 255] on Abo "checkbox" at bounding box center [35, 253] width 13 height 13
checkbox Abo "true"
drag, startPoint x: 105, startPoint y: 212, endPoint x: 9, endPoint y: 222, distance: 96.4
click at [14, 221] on div "Requerente * Paciente Profissional de Saúde Paciente Nenhum resultado encontrad…" at bounding box center [534, 279] width 1041 height 537
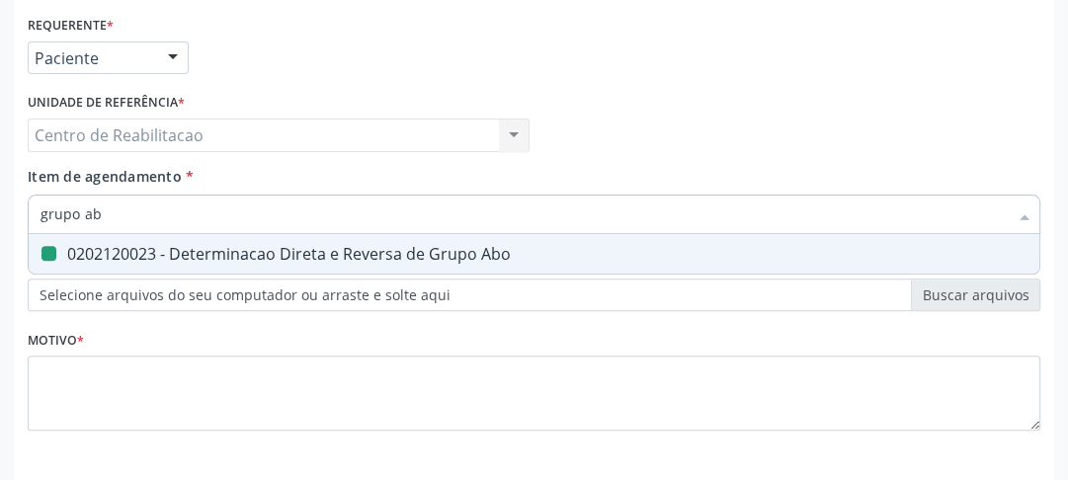
type input "r"
checkbox Abo "false"
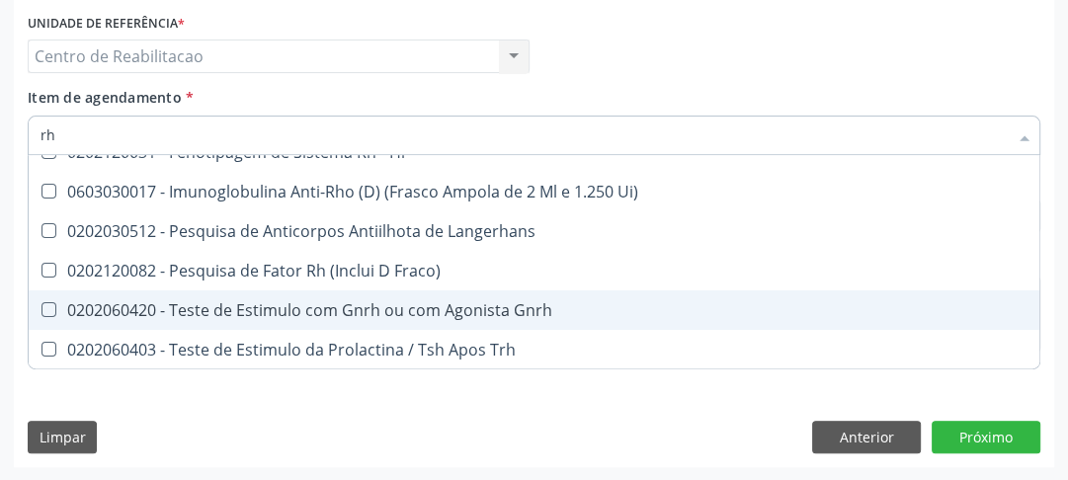
scroll to position [0, 0]
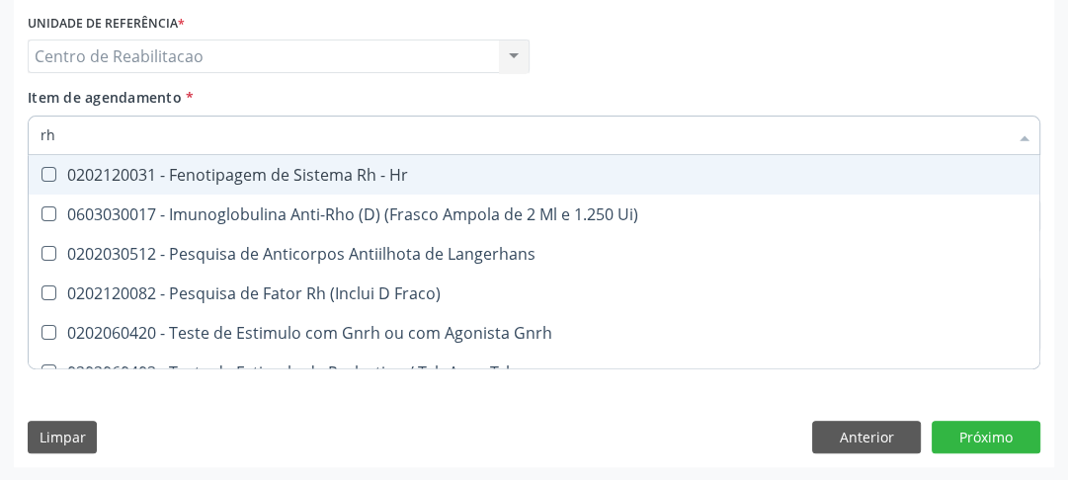
type input "r"
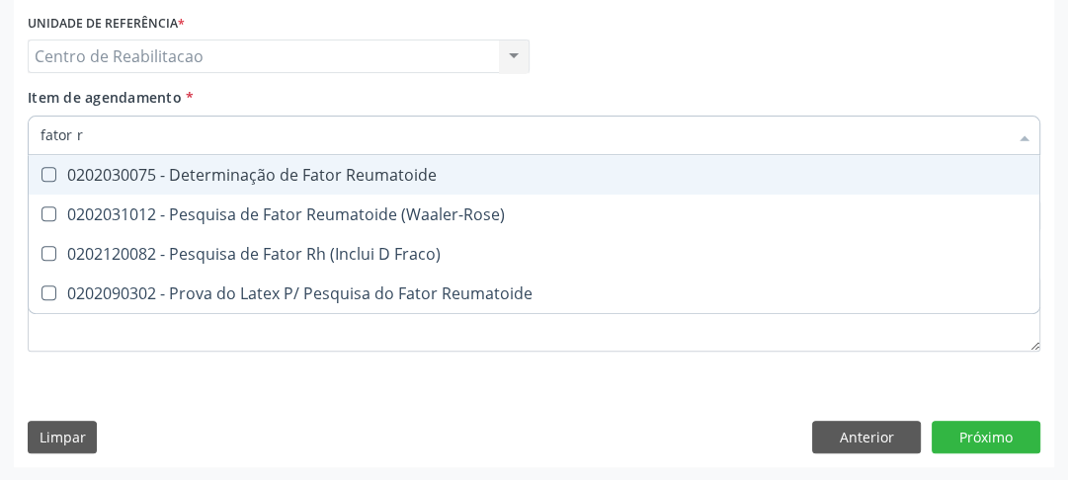
type input "fator rh"
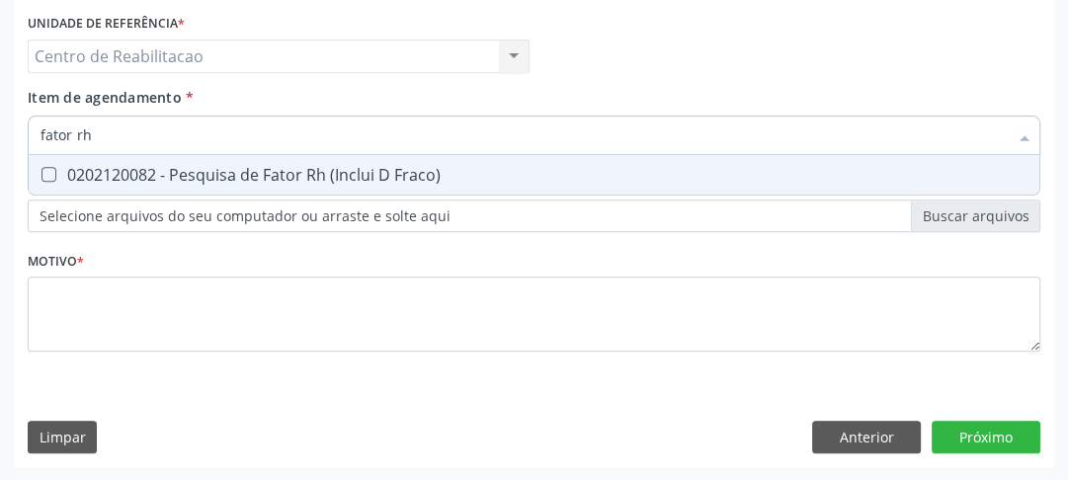
click at [51, 182] on span "0202120082 - Pesquisa de Fator Rh (Inclui D Fraco)" at bounding box center [534, 175] width 1011 height 40
checkbox Fraco\) "true"
drag, startPoint x: 115, startPoint y: 138, endPoint x: 24, endPoint y: 138, distance: 90.9
click at [24, 138] on div "Item de agendamento * fator rh Desfazer seleção 0202120082 - Pesquisa de Fator …" at bounding box center [534, 125] width 1023 height 76
type input "to"
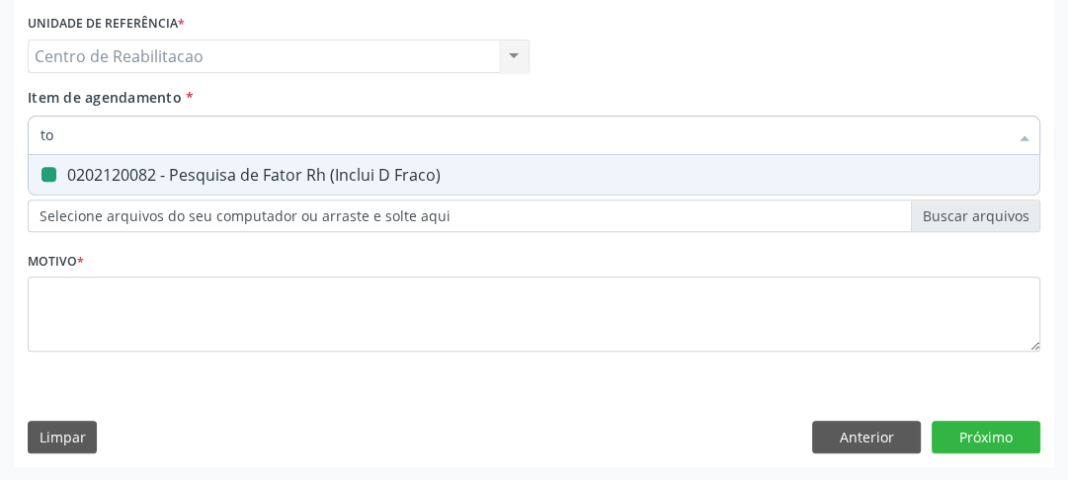
checkbox Fraco\) "false"
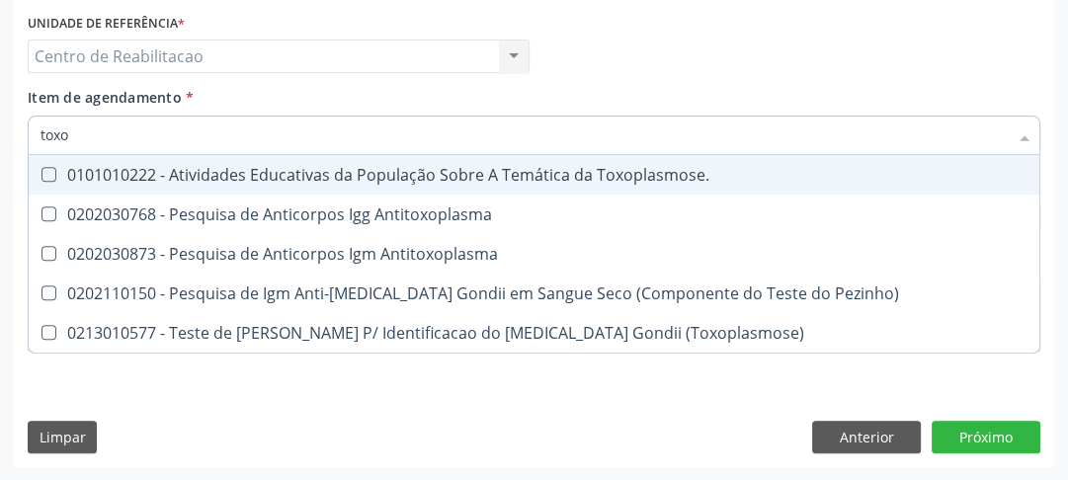
type input "toxop"
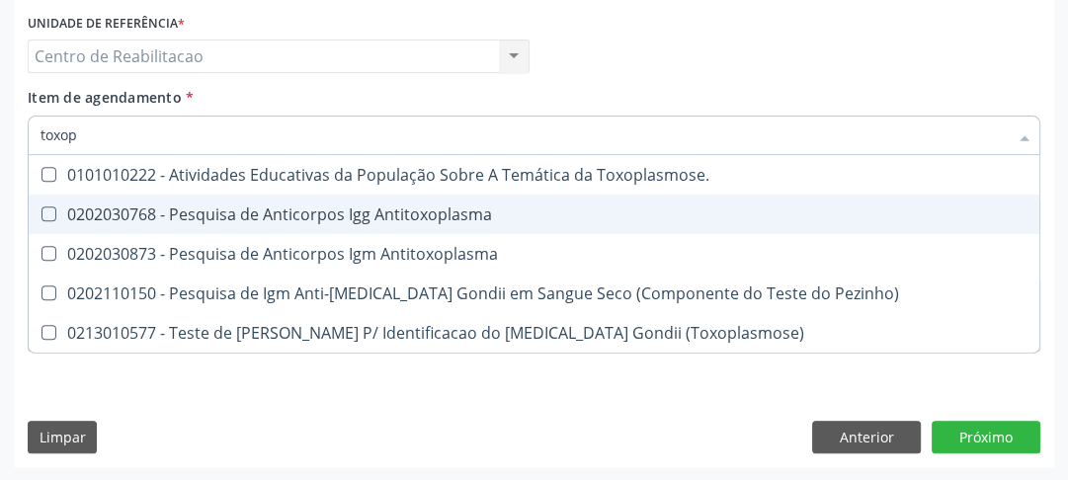
click at [50, 210] on Antitoxoplasma at bounding box center [49, 214] width 15 height 15
click at [42, 210] on Antitoxoplasma "checkbox" at bounding box center [35, 214] width 13 height 13
checkbox Antitoxoplasma "true"
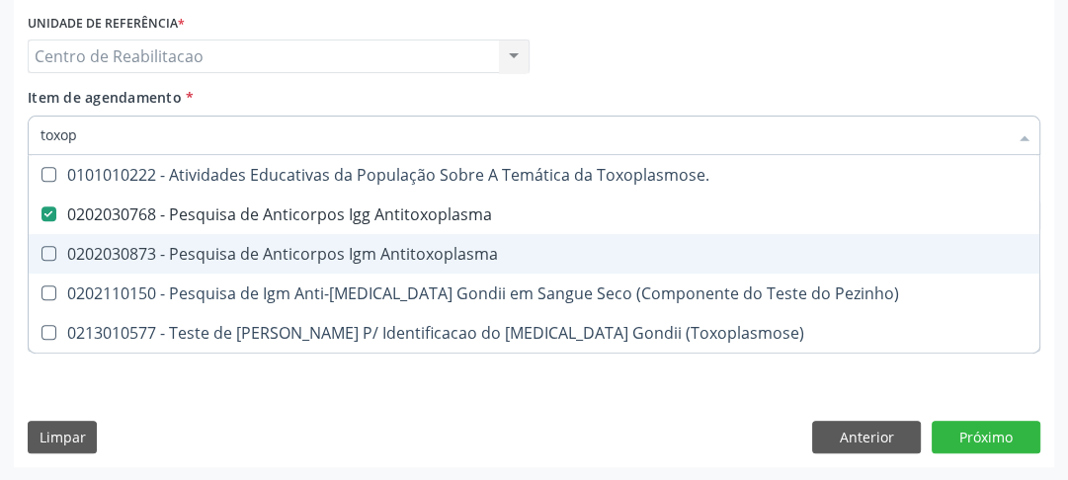
click at [56, 251] on div "0202030873 - Pesquisa de Anticorpos Igm Antitoxoplasma" at bounding box center [534, 254] width 987 height 16
checkbox Antitoxoplasma "true"
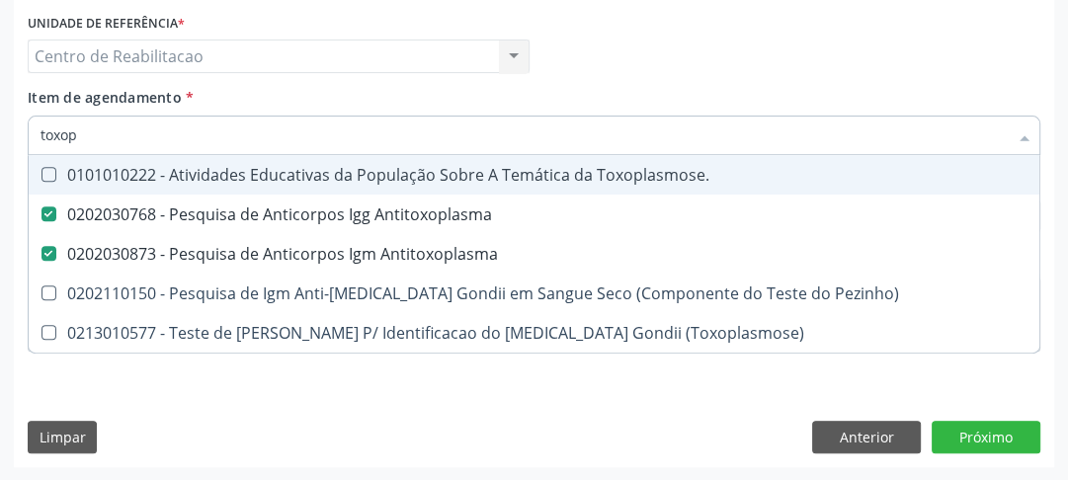
drag, startPoint x: 81, startPoint y: 138, endPoint x: 4, endPoint y: 142, distance: 77.2
click at [6, 142] on div "Acompanhamento Acompanhe a situação das marcações correntes e finalizadas Relat…" at bounding box center [534, 29] width 1068 height 903
type input "u"
checkbox Antitoxoplasma "false"
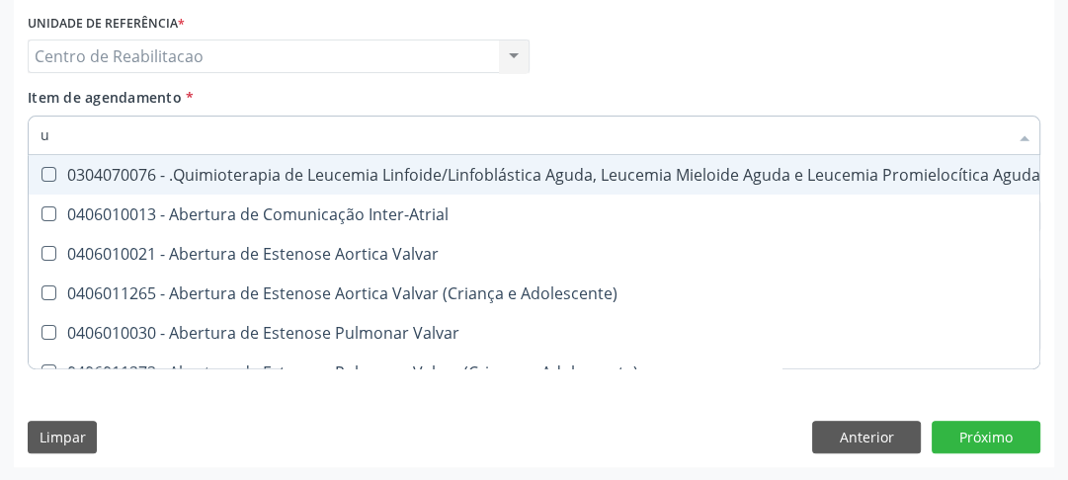
type input "ur"
checkbox Níveis "true"
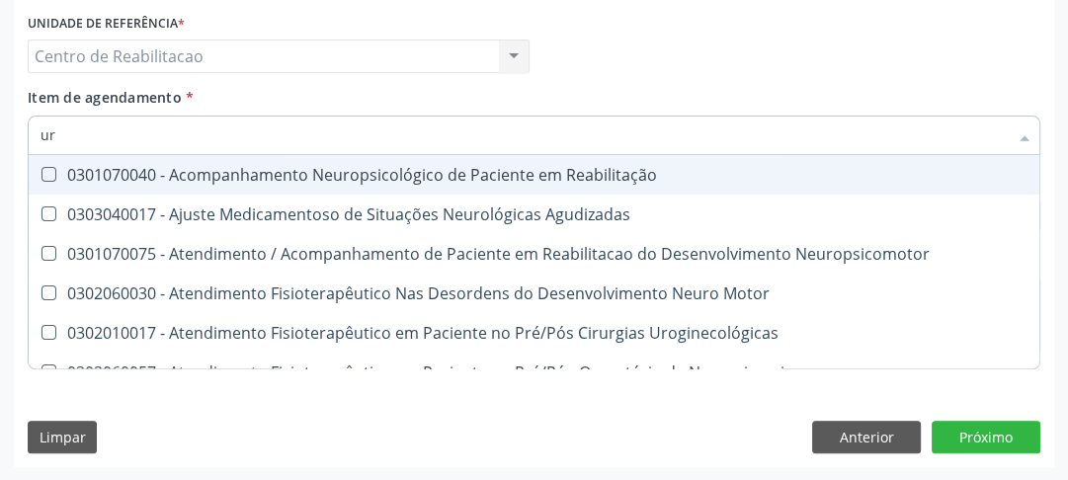
type input "u"
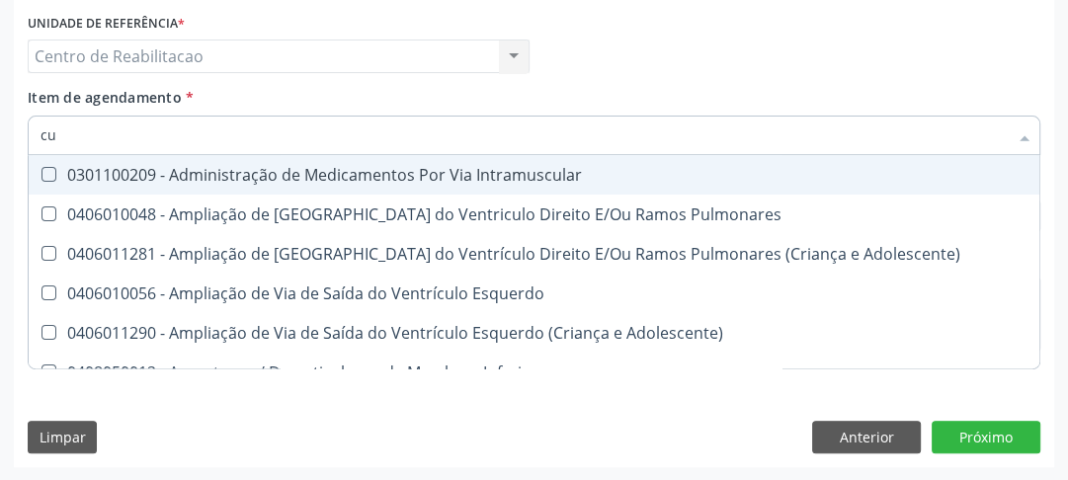
type input "c"
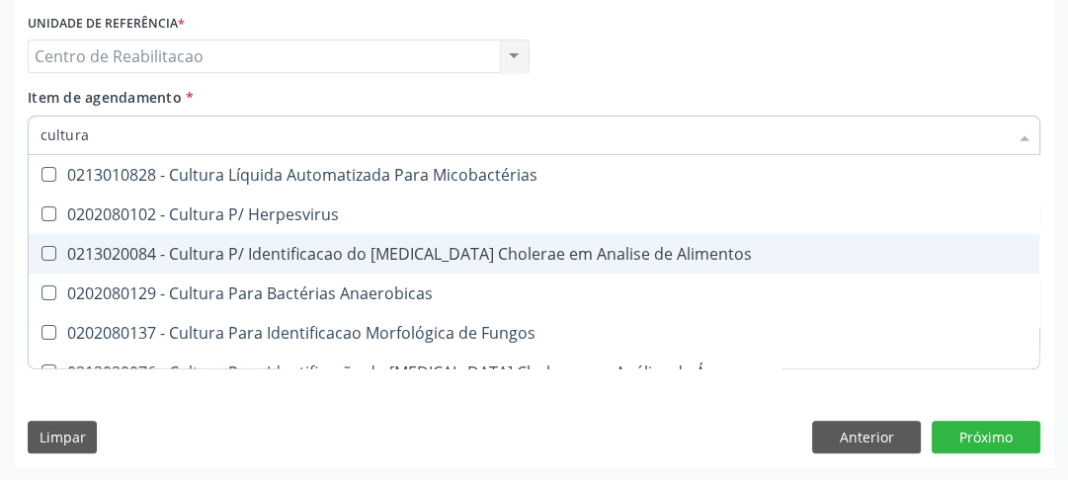
scroll to position [158, 0]
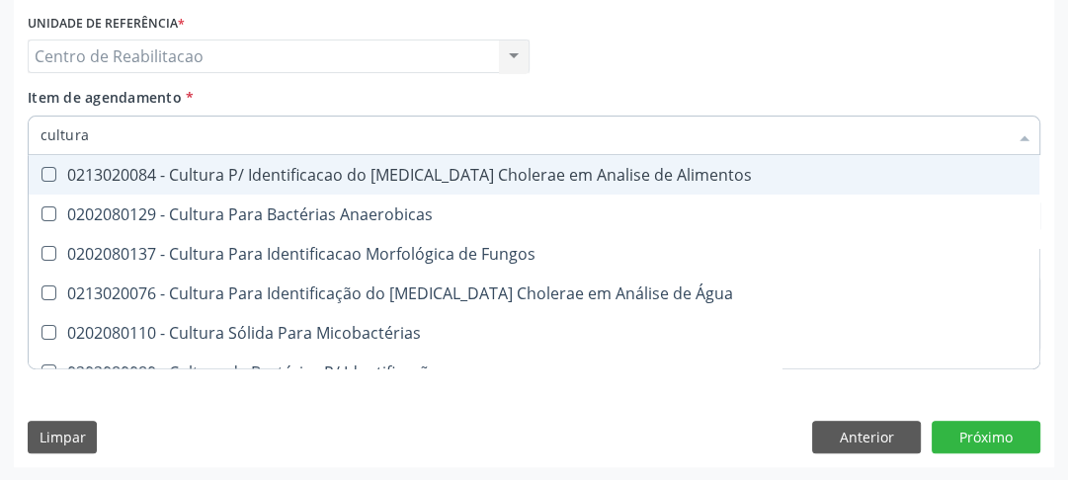
drag, startPoint x: 111, startPoint y: 130, endPoint x: 28, endPoint y: 130, distance: 83.0
click at [30, 131] on div "cultura" at bounding box center [534, 136] width 1013 height 40
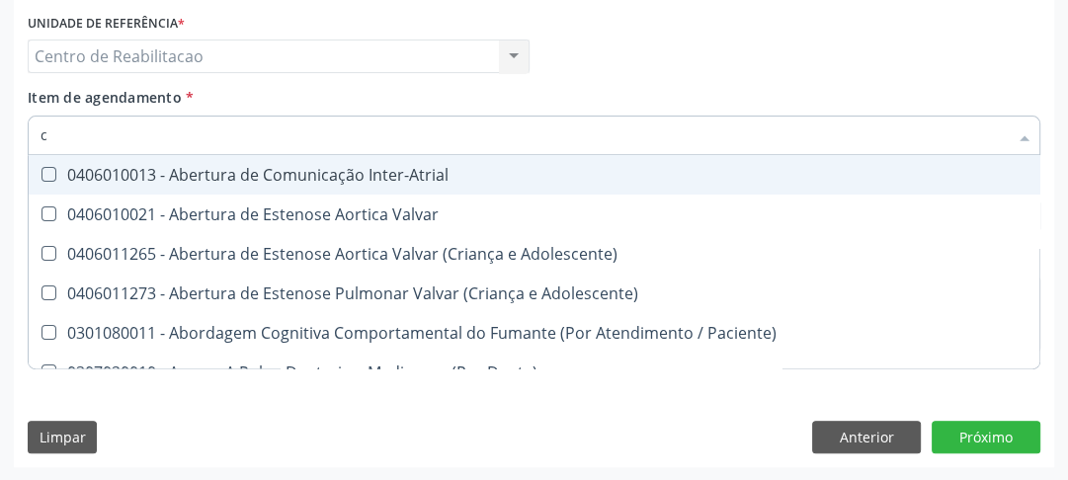
type input "ci"
checkbox Cgbp "true"
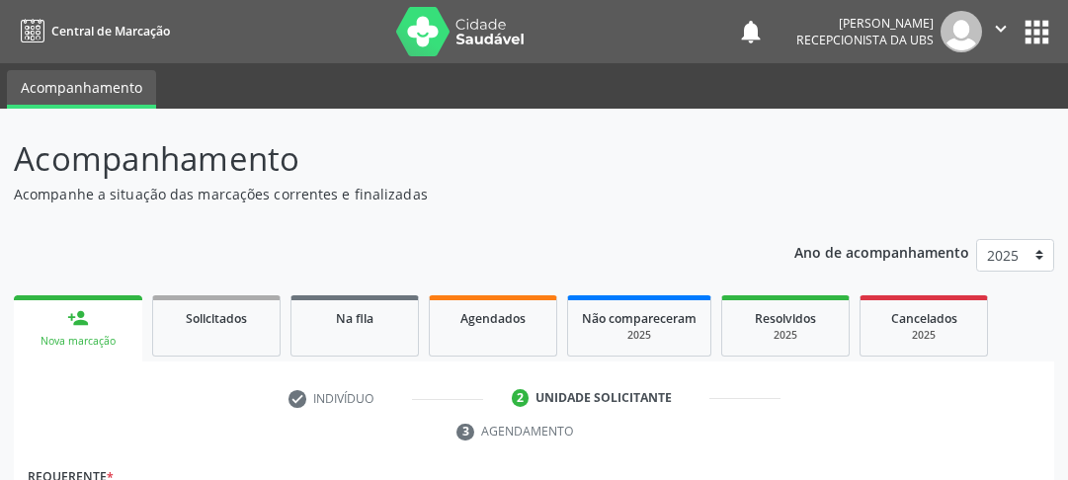
scroll to position [531, 0]
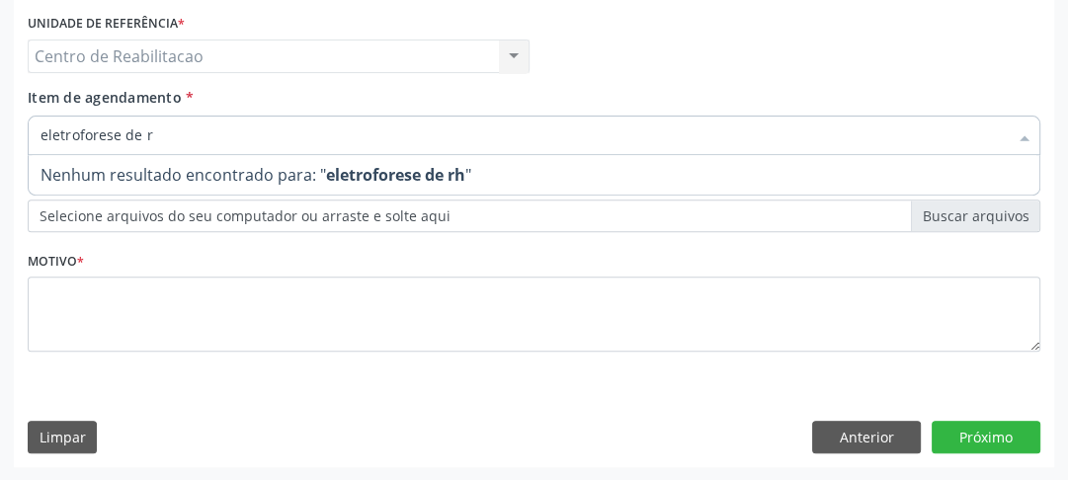
type input "eletroforese de"
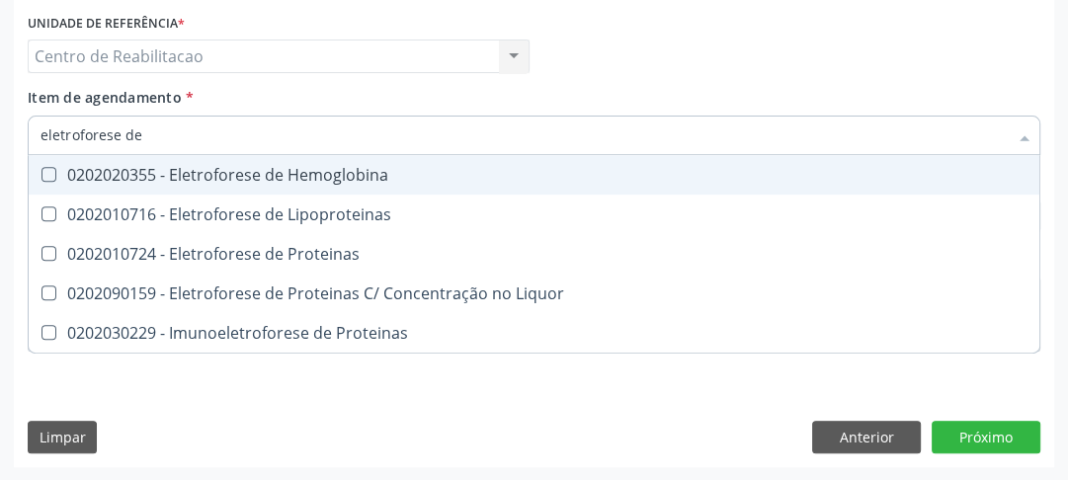
click at [42, 170] on Hemoglobina at bounding box center [49, 174] width 15 height 15
click at [42, 170] on Hemoglobina "checkbox" at bounding box center [35, 174] width 13 height 13
checkbox Hemoglobina "true"
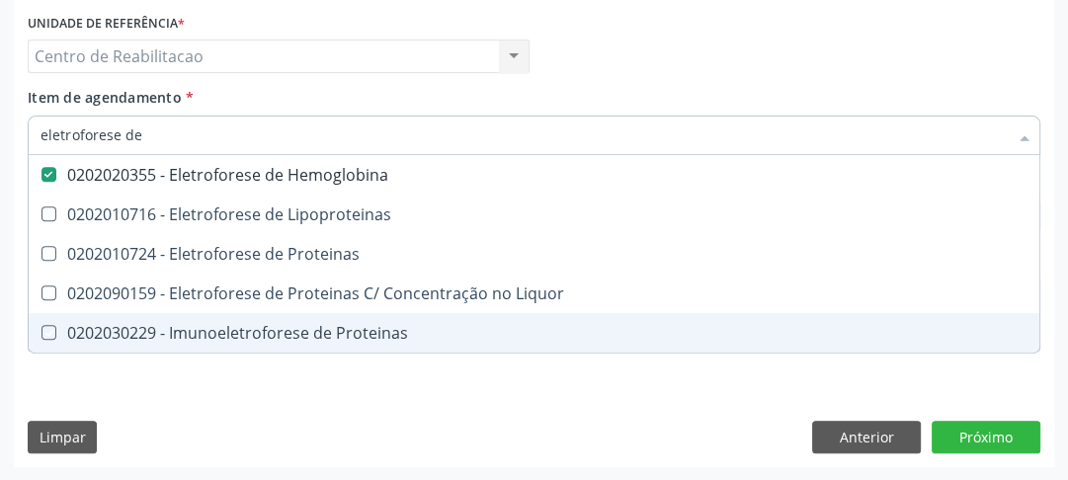
click at [304, 429] on div "Limpar Anterior Próximo" at bounding box center [534, 438] width 1013 height 34
checkbox Lipoproteinas "true"
checkbox Proteinas "true"
checkbox Liquor "true"
checkbox Proteinas "true"
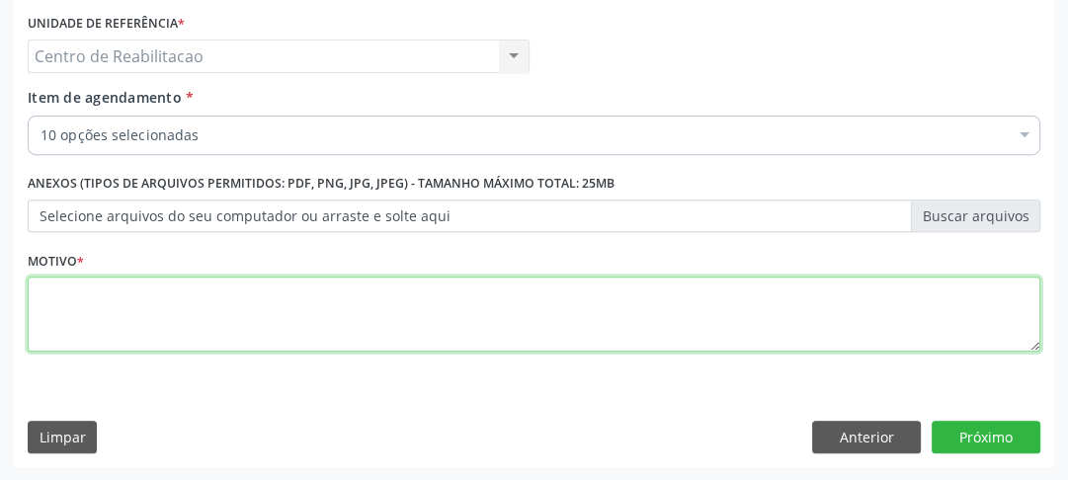
click at [249, 287] on textarea at bounding box center [534, 314] width 1013 height 75
type textarea "00"
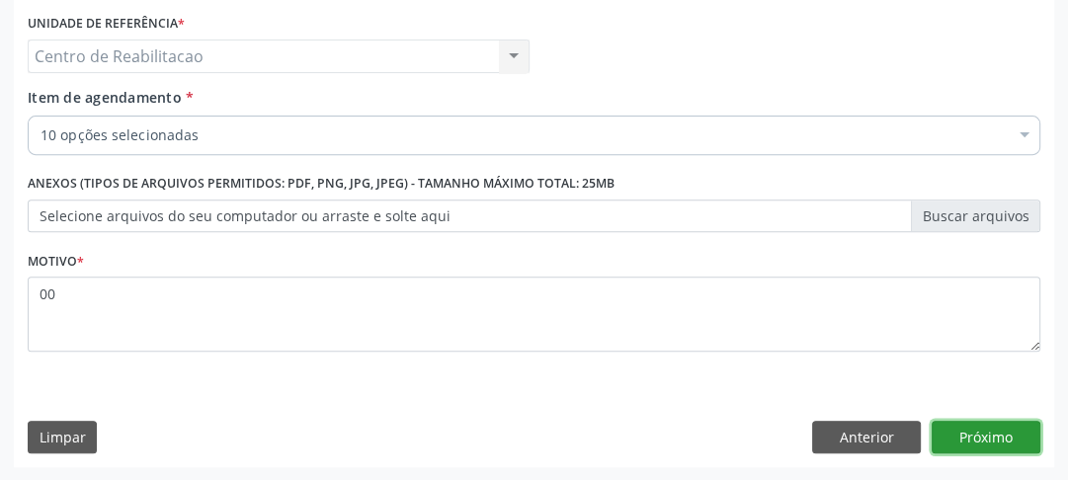
click at [1015, 439] on button "Próximo" at bounding box center [986, 438] width 109 height 34
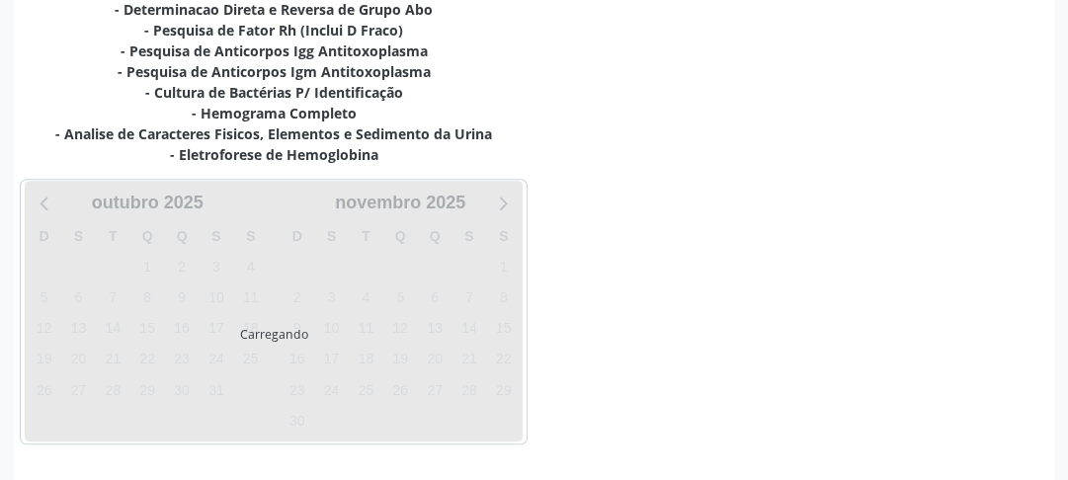
scroll to position [536, 0]
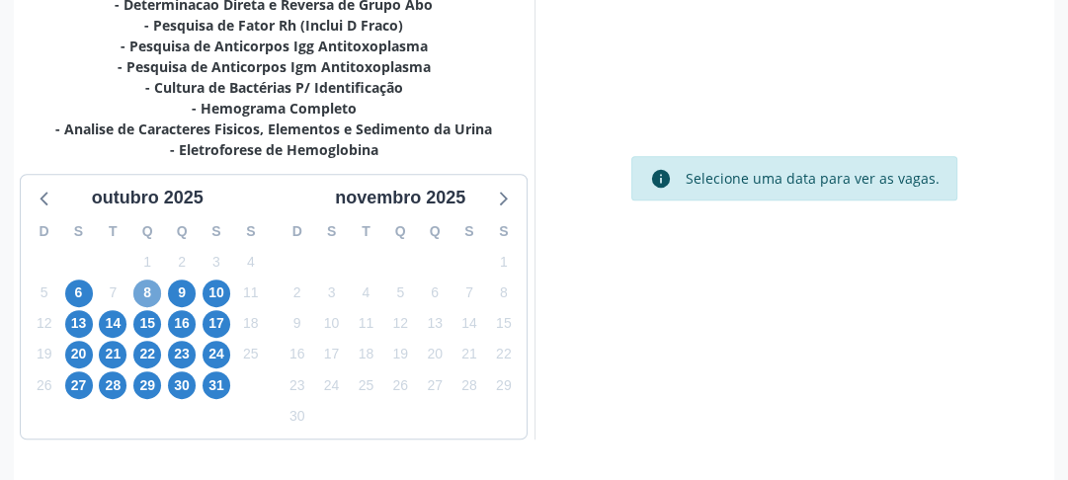
click at [147, 289] on span "8" at bounding box center [147, 294] width 28 height 28
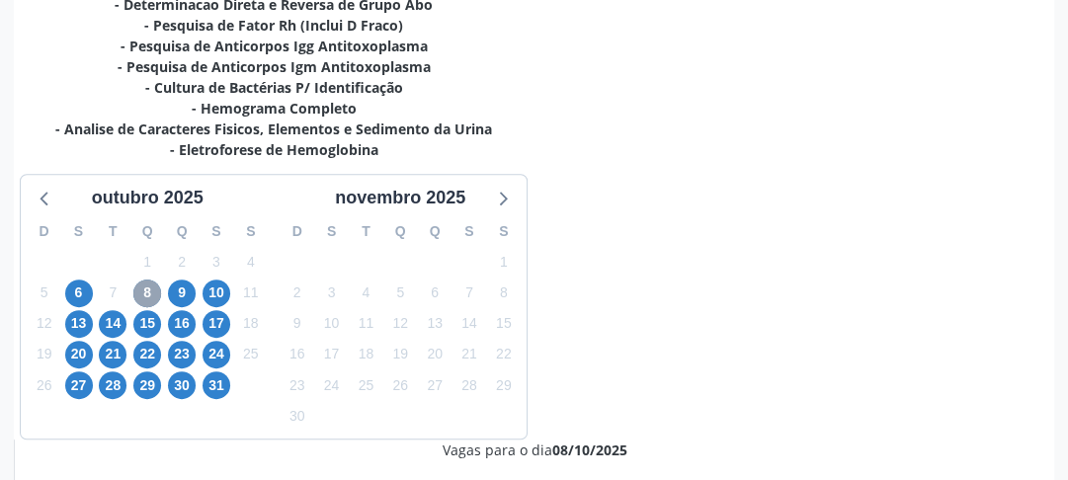
scroll to position [237, 0]
click at [190, 324] on span "16" at bounding box center [182, 324] width 28 height 28
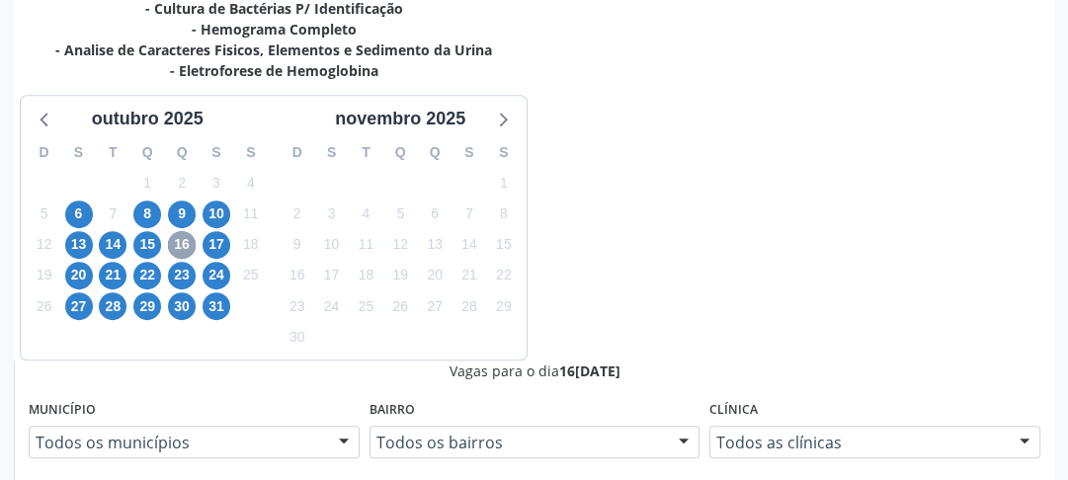
scroll to position [741, 0]
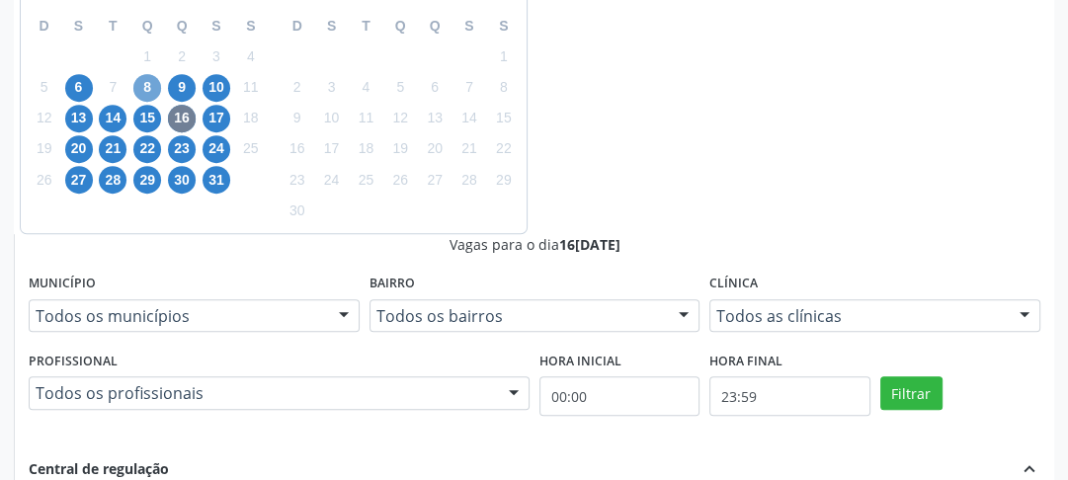
click at [154, 91] on span "8" at bounding box center [147, 88] width 28 height 28
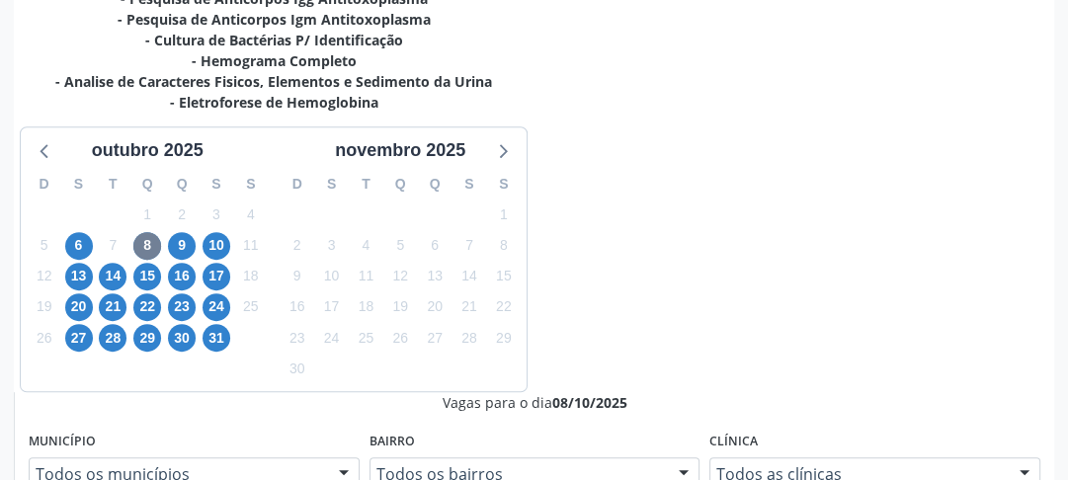
radio input "true"
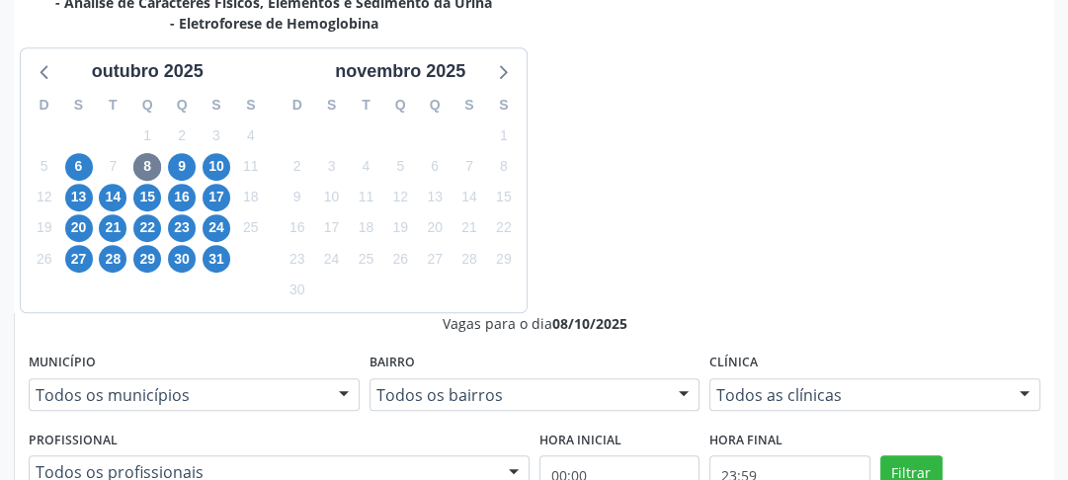
scroll to position [741, 0]
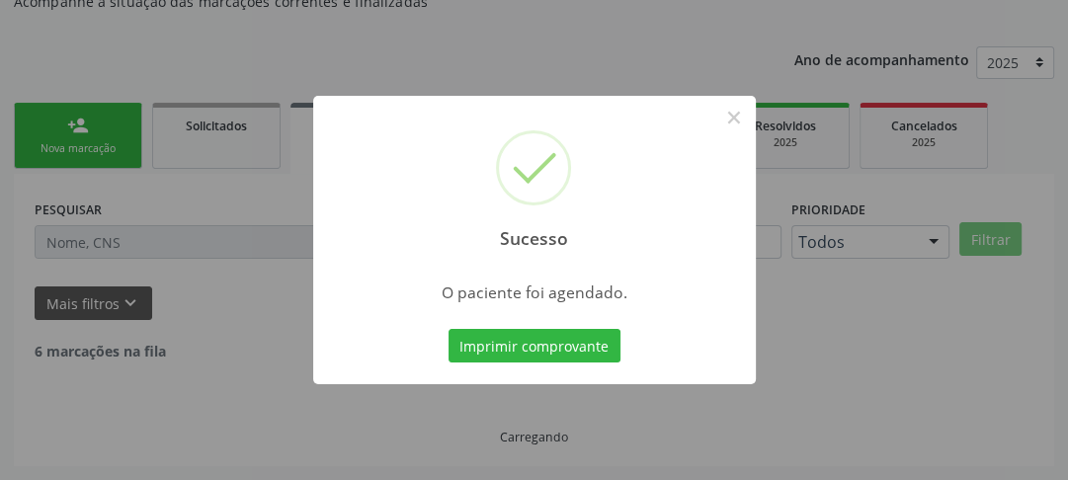
scroll to position [171, 0]
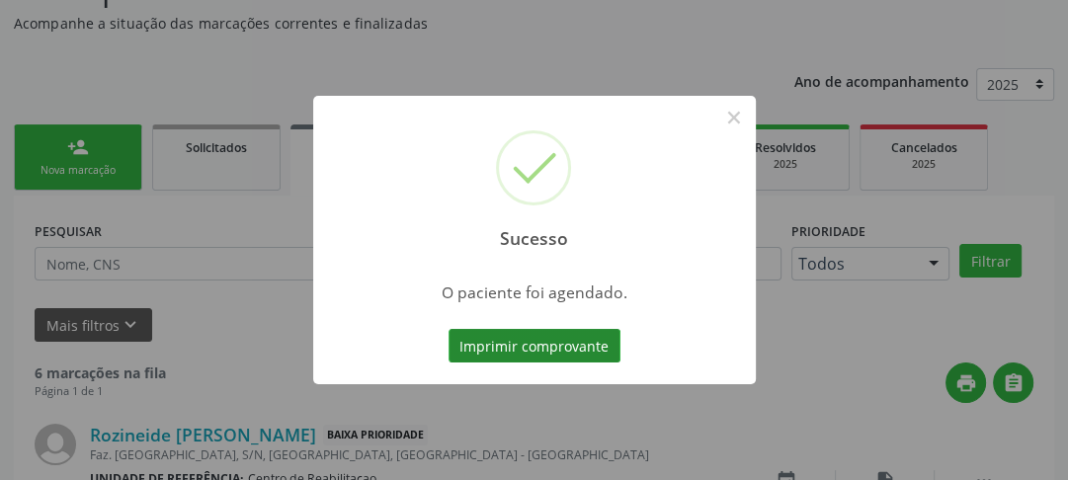
click at [565, 344] on button "Imprimir comprovante" at bounding box center [535, 346] width 172 height 34
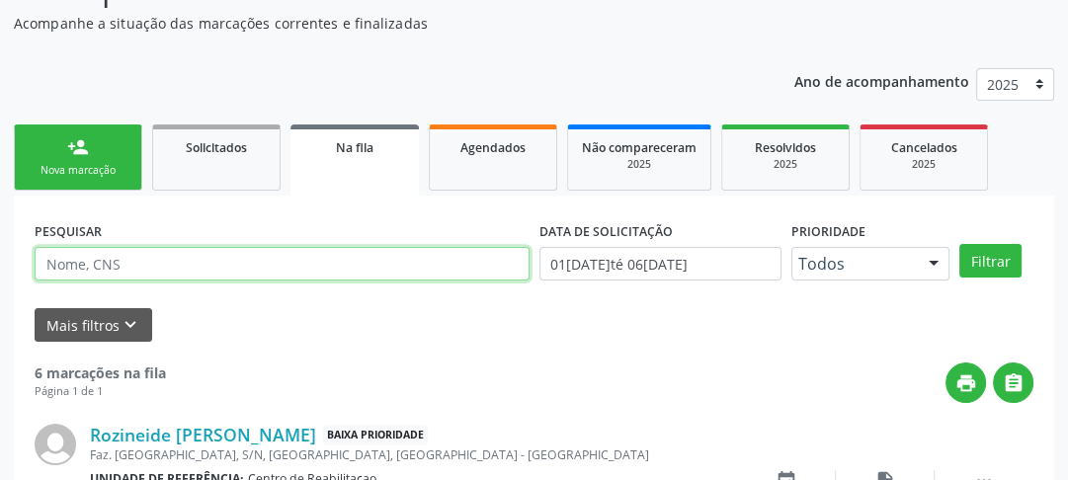
click at [187, 261] on input "text" at bounding box center [282, 264] width 495 height 34
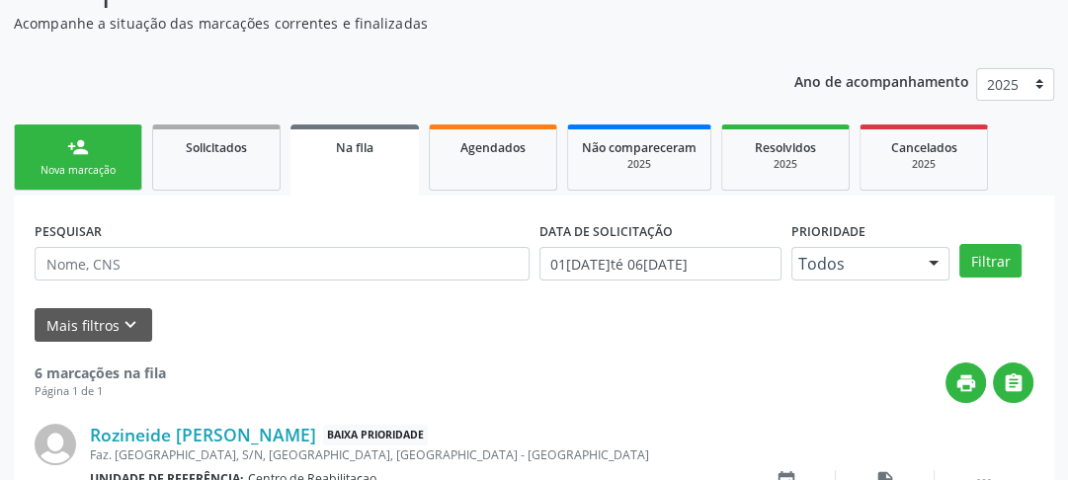
click at [351, 157] on link "Na fila" at bounding box center [355, 160] width 128 height 71
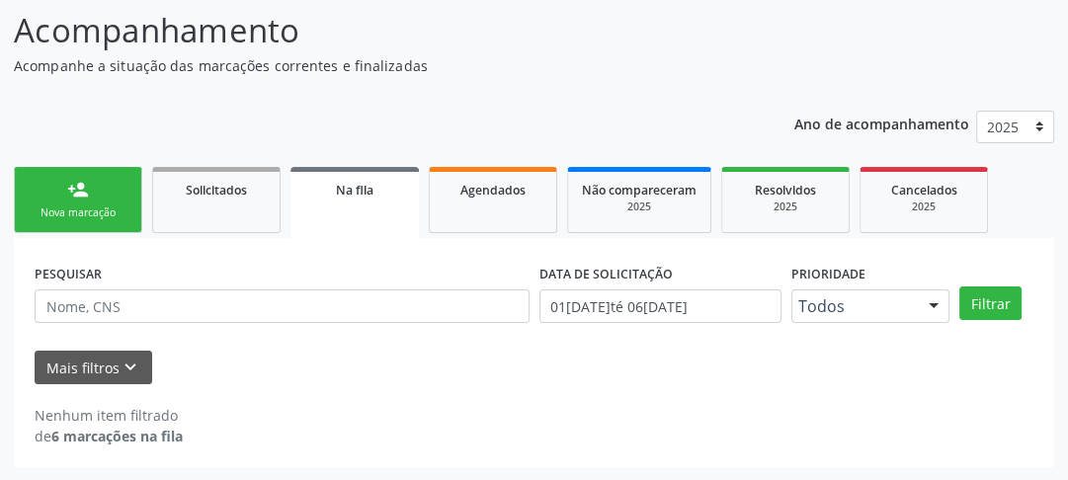
click at [477, 154] on div "Ano de acompanhamento 2025 2024 person_add Nova marcação Solicitados Na fila Ag…" at bounding box center [534, 283] width 1041 height 372
drag, startPoint x: 476, startPoint y: 181, endPoint x: 485, endPoint y: 224, distance: 44.4
click at [477, 182] on span "Agendados" at bounding box center [493, 190] width 65 height 17
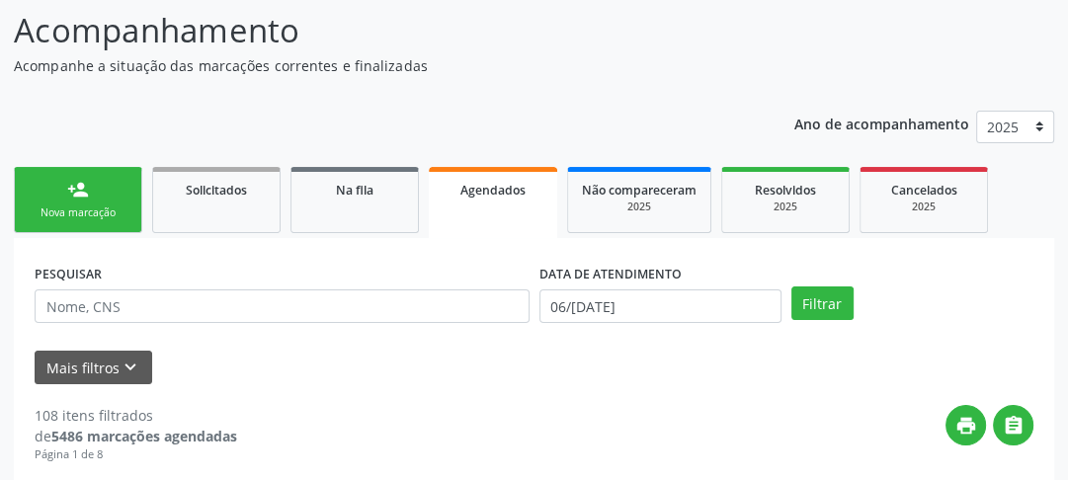
scroll to position [192, 0]
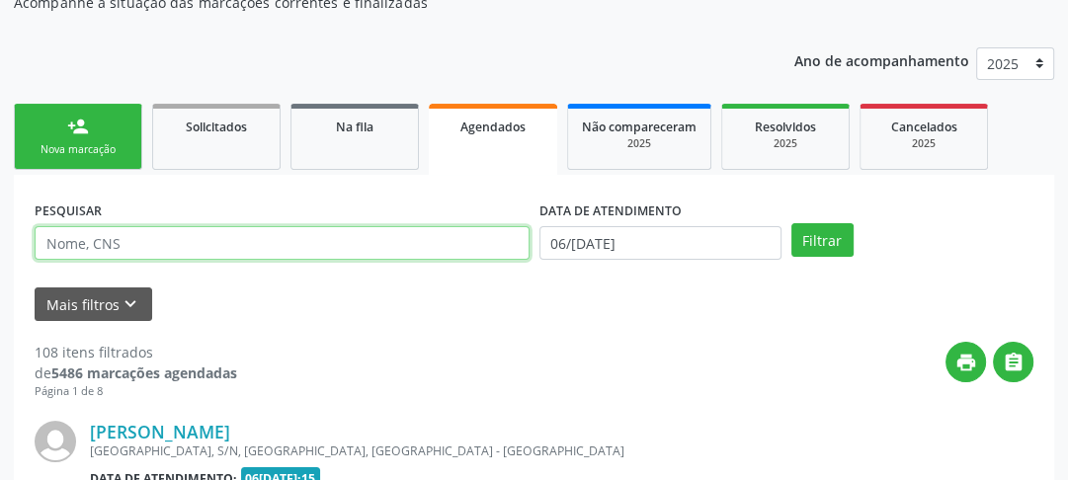
click at [387, 236] on input "text" at bounding box center [282, 243] width 495 height 34
type input "cosma"
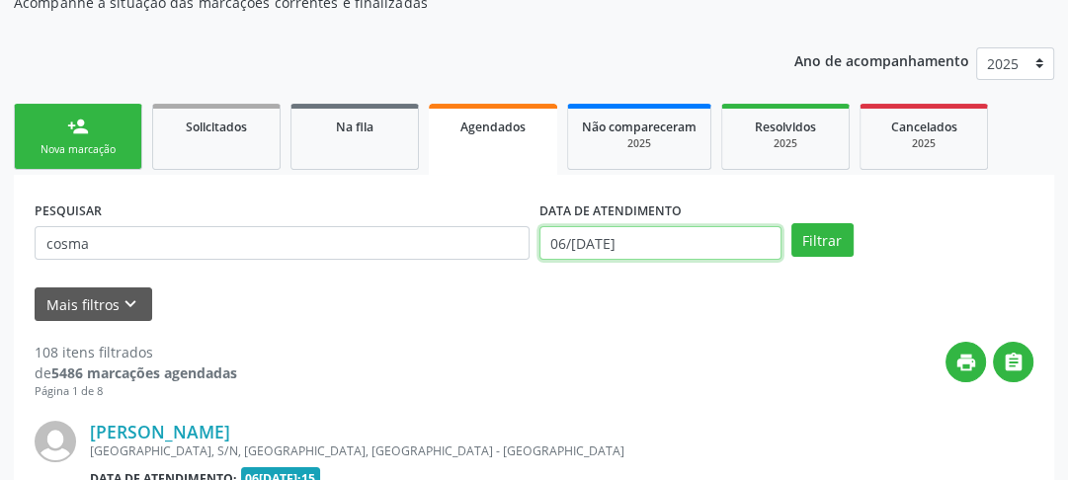
click at [739, 239] on input "06/10/2025" at bounding box center [661, 243] width 242 height 34
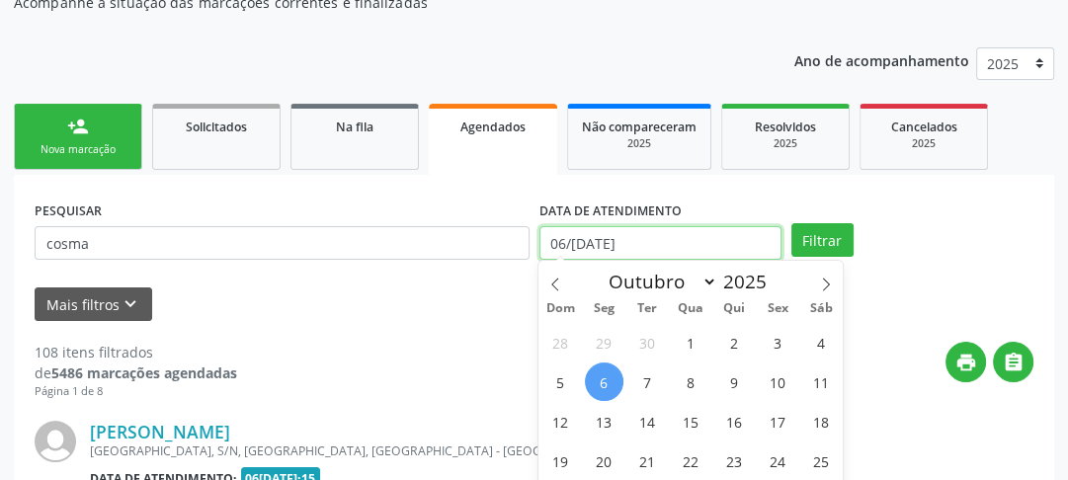
drag, startPoint x: 666, startPoint y: 238, endPoint x: 533, endPoint y: 242, distance: 133.5
click at [533, 242] on div "PESQUISAR cosma DATA DE ATENDIMENTO 06/10/2025 Filtrar" at bounding box center [534, 234] width 1009 height 77
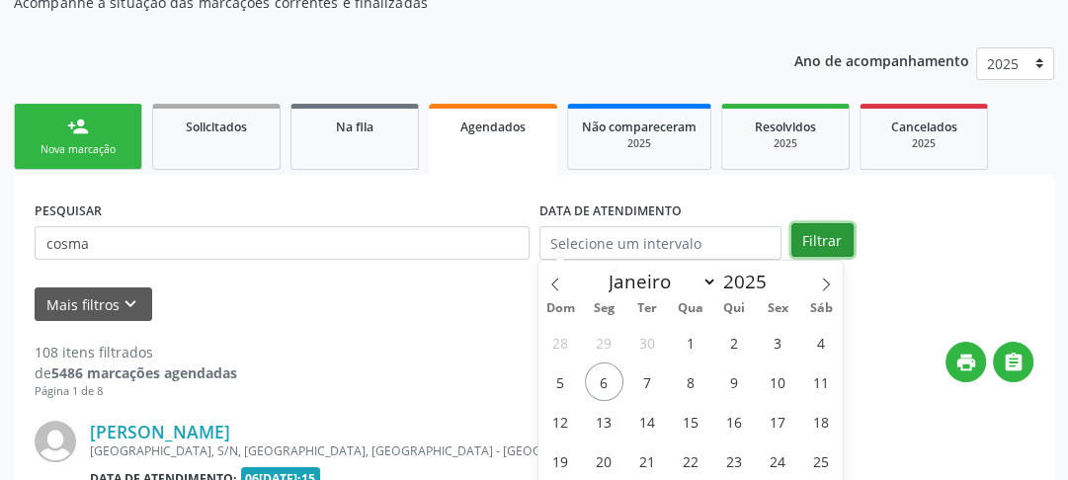
click at [808, 235] on button "Filtrar" at bounding box center [823, 240] width 62 height 34
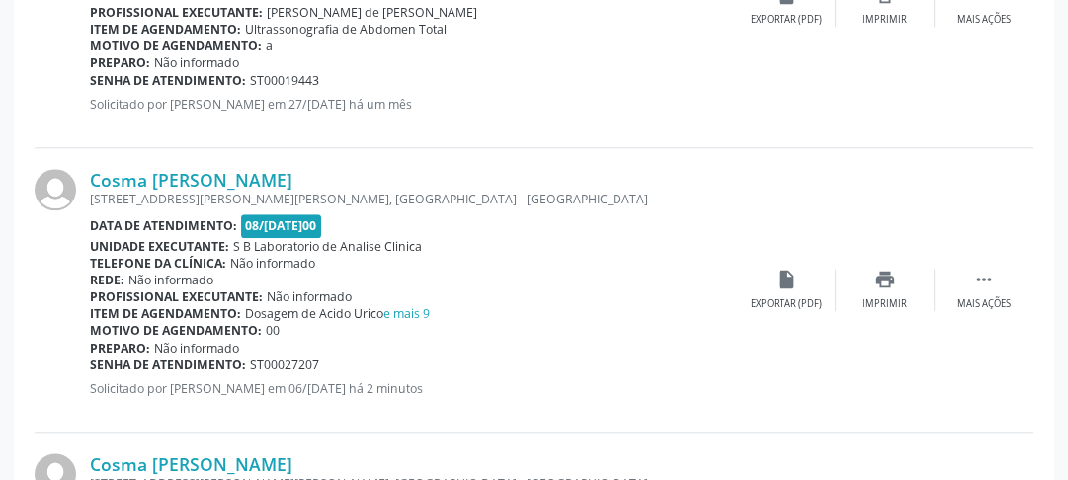
scroll to position [1378, 0]
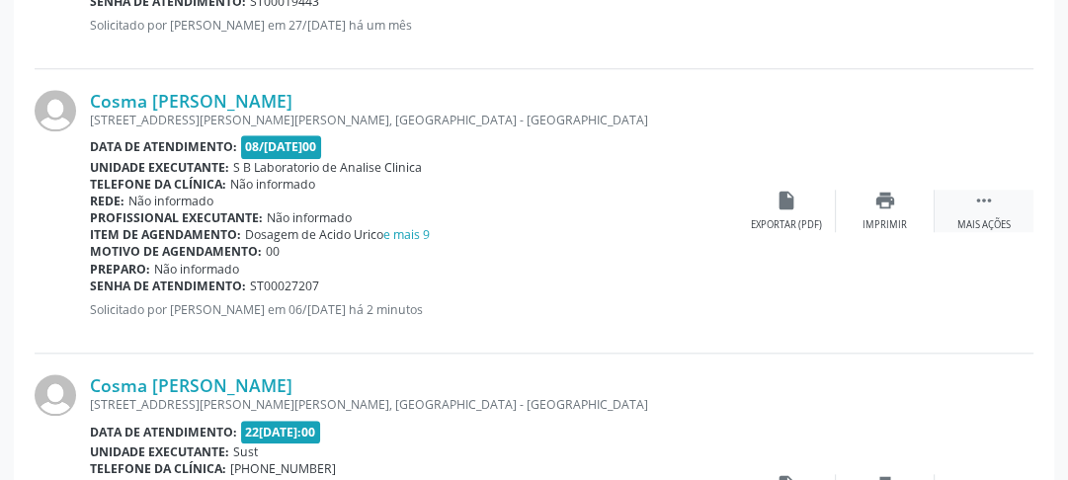
click at [989, 212] on div " Mais ações" at bounding box center [984, 211] width 99 height 42
click at [912, 221] on div "edit Editar" at bounding box center [885, 211] width 99 height 42
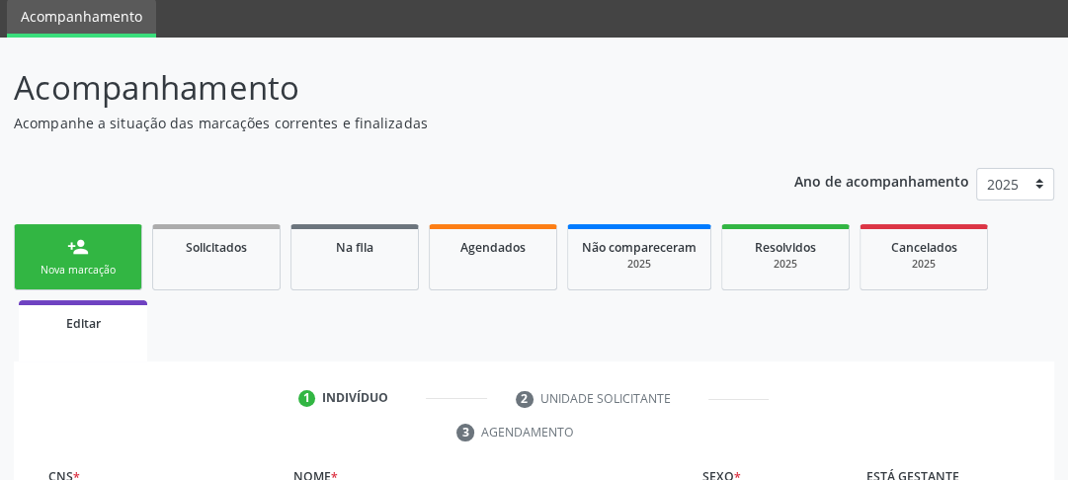
scroll to position [716, 0]
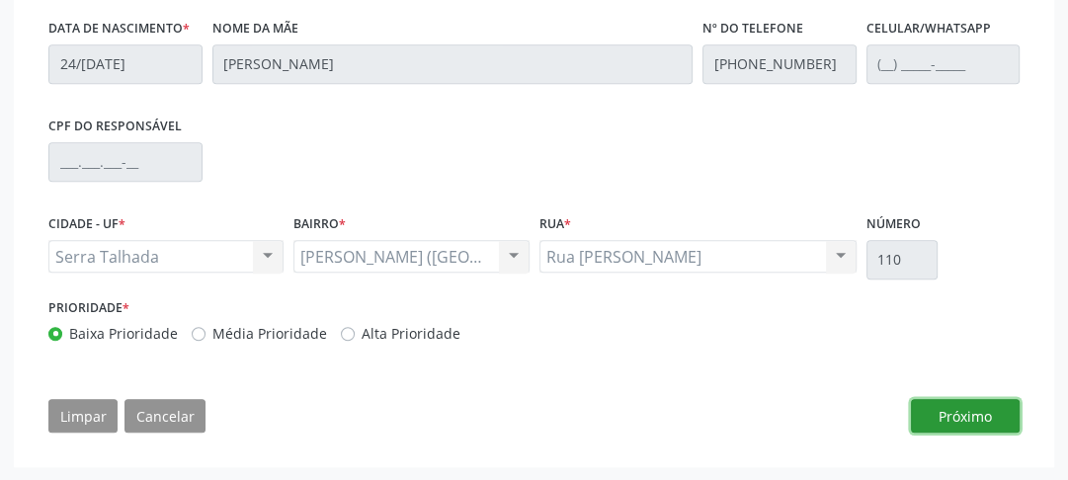
click at [942, 412] on button "Próximo" at bounding box center [965, 416] width 109 height 34
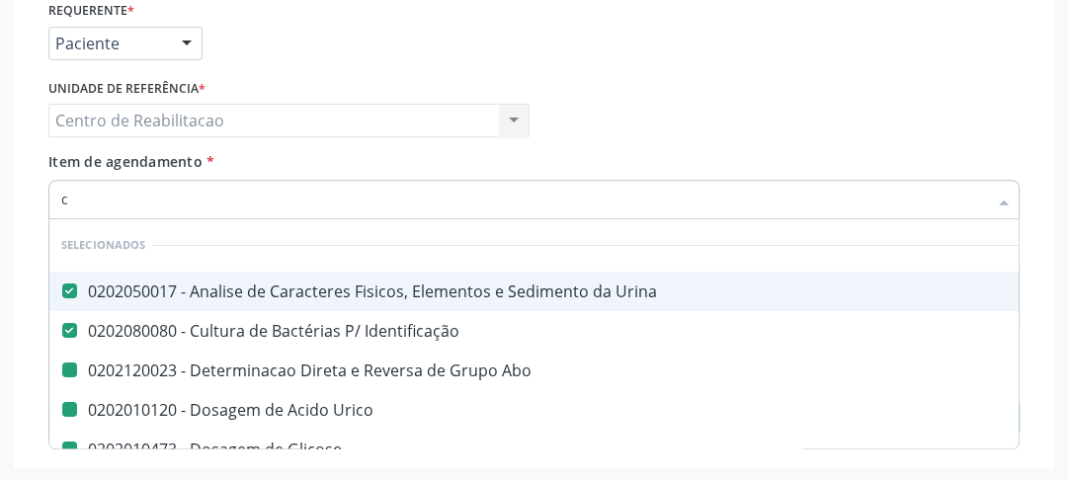
type input "ci"
checkbox Abo "false"
checkbox Urico "false"
checkbox Glicose "false"
checkbox Completo "false"
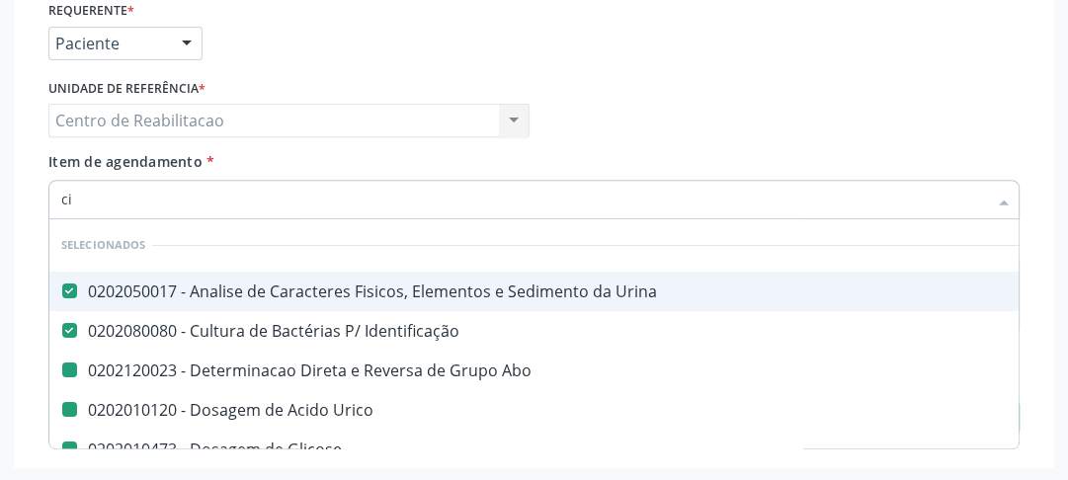
checkbox Antitoxoplasma "false"
checkbox Fraco\) "false"
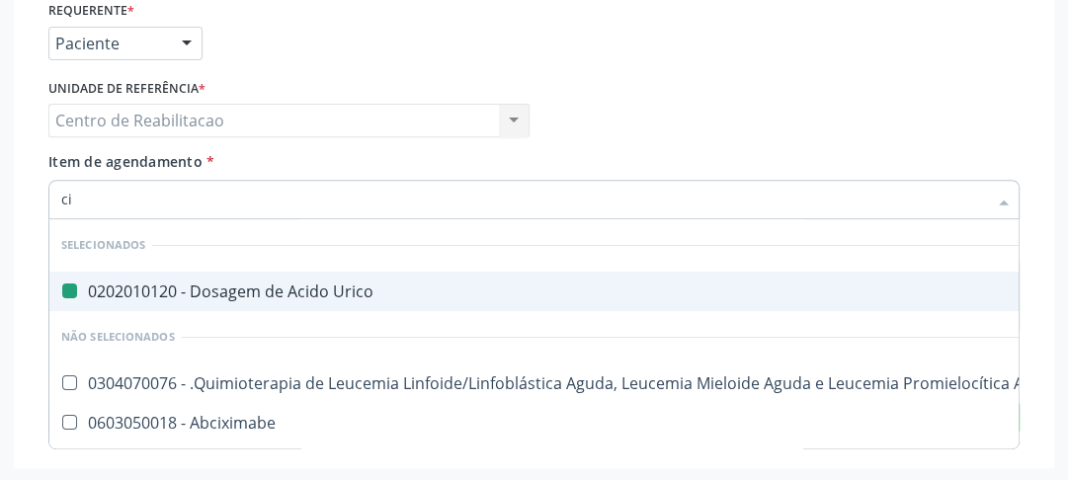
type input "cit"
checkbox Urico "false"
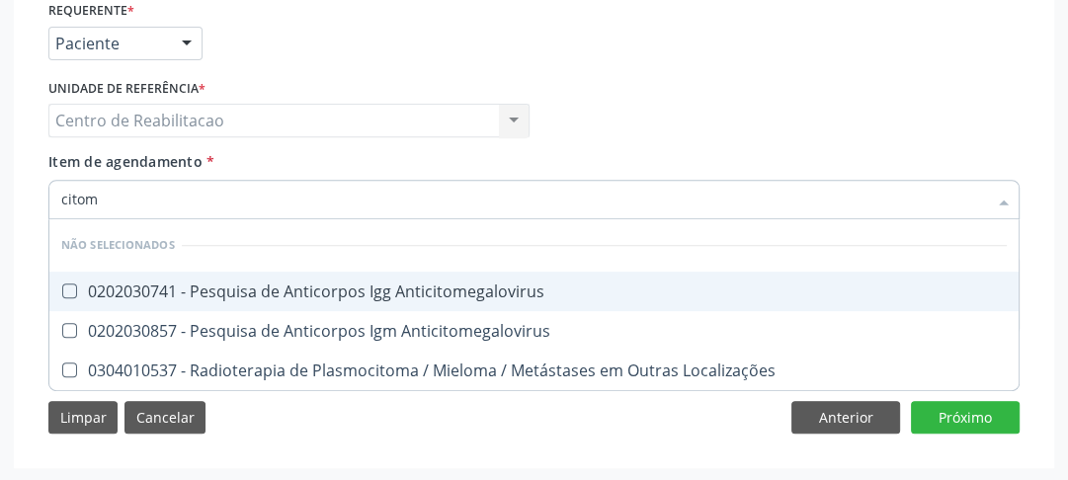
type input "citome"
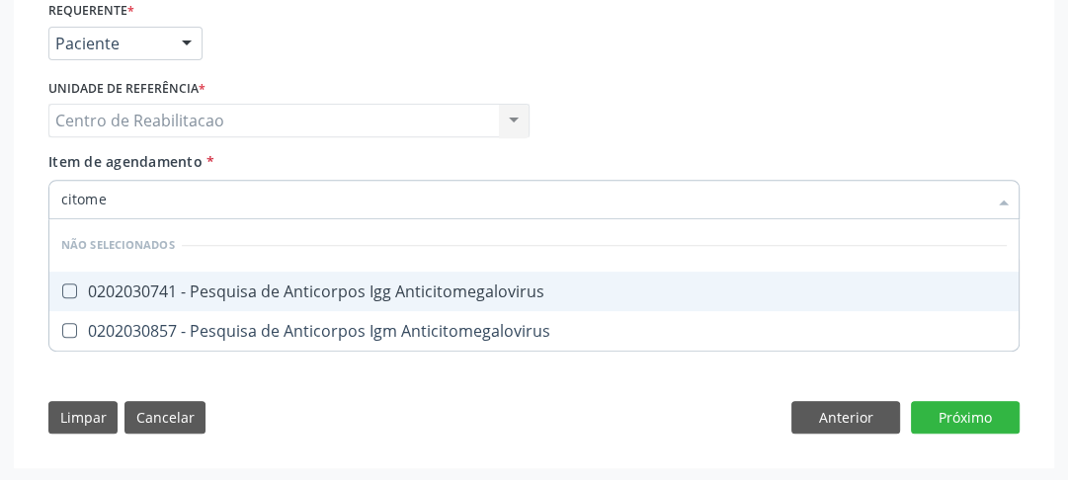
click at [66, 285] on Anticitomegalovirus at bounding box center [69, 291] width 15 height 15
click at [62, 285] on Anticitomegalovirus "checkbox" at bounding box center [55, 291] width 13 height 13
checkbox Anticitomegalovirus "true"
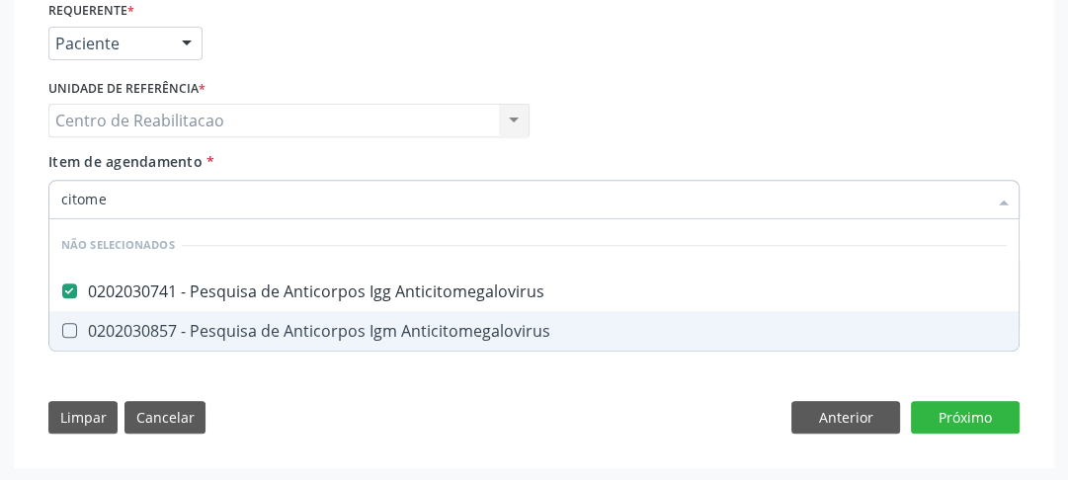
click at [64, 331] on Anticitomegalovirus at bounding box center [69, 330] width 15 height 15
click at [62, 331] on Anticitomegalovirus "checkbox" at bounding box center [55, 330] width 13 height 13
checkbox Anticitomegalovirus "true"
click at [997, 424] on div "Requerente * Paciente Profissional de Saúde Paciente Nenhum resultado encontrad…" at bounding box center [534, 222] width 999 height 452
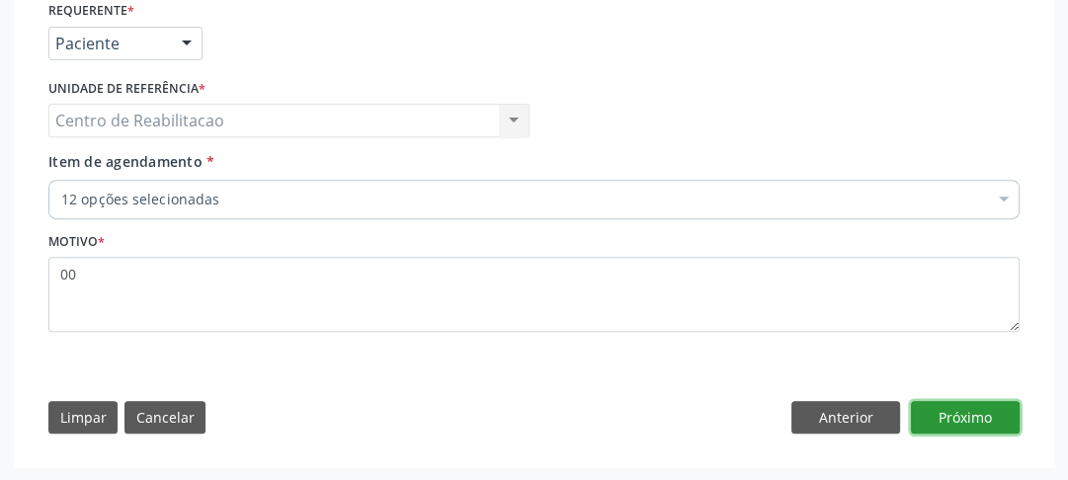
click at [974, 412] on button "Próximo" at bounding box center [965, 418] width 109 height 34
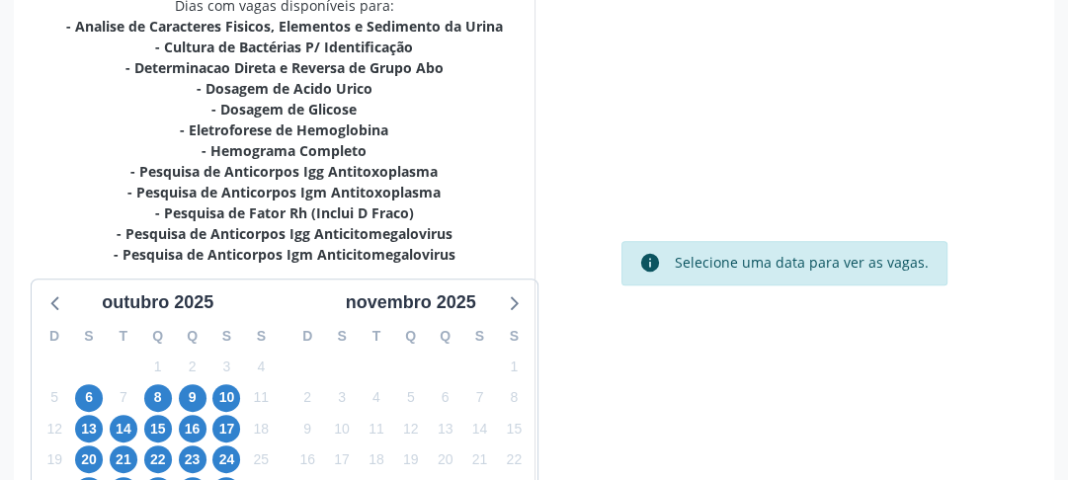
scroll to position [623, 0]
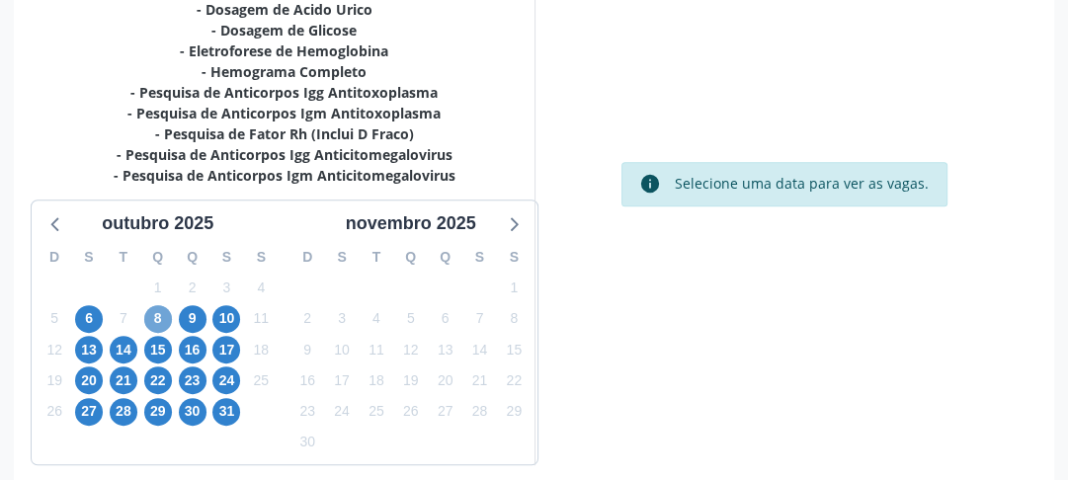
click at [163, 312] on span "8" at bounding box center [158, 319] width 28 height 28
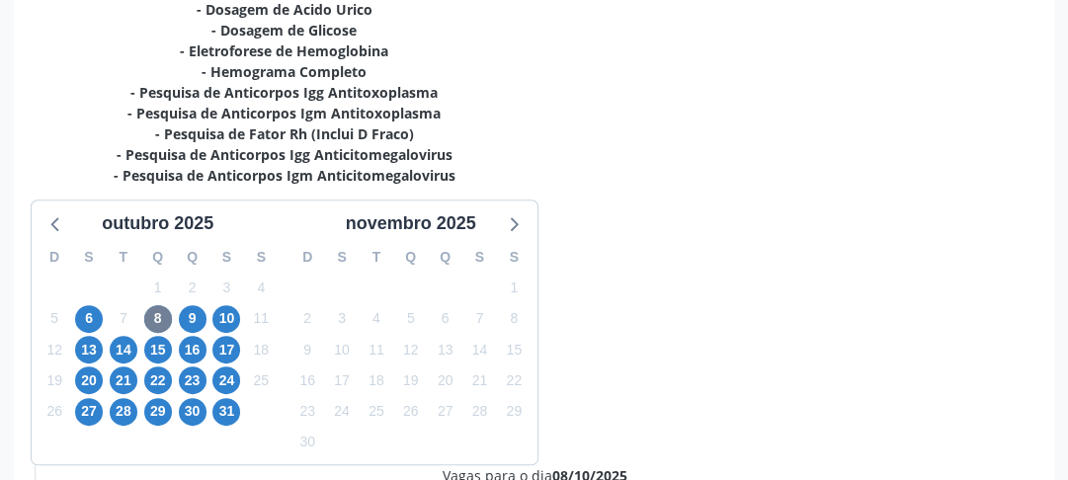
radio input "true"
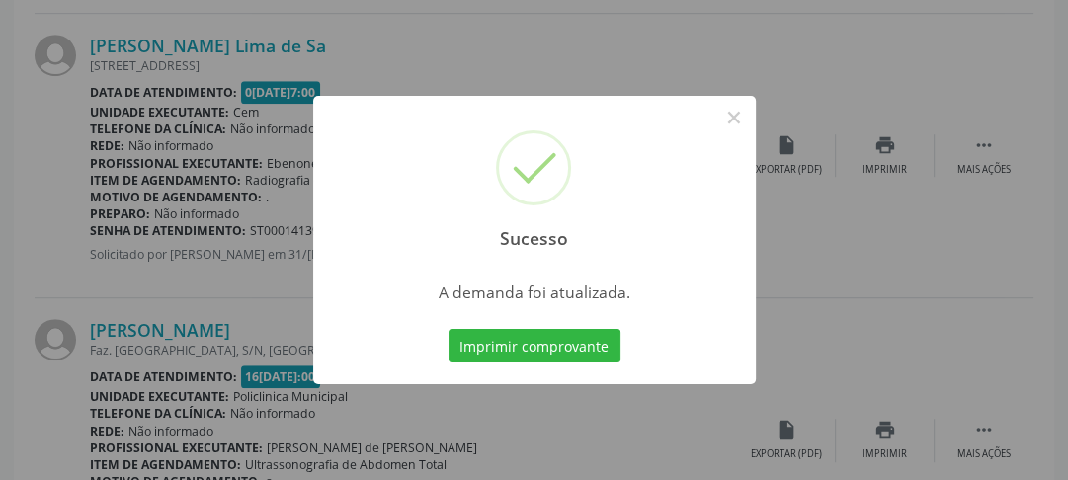
scroll to position [0, 0]
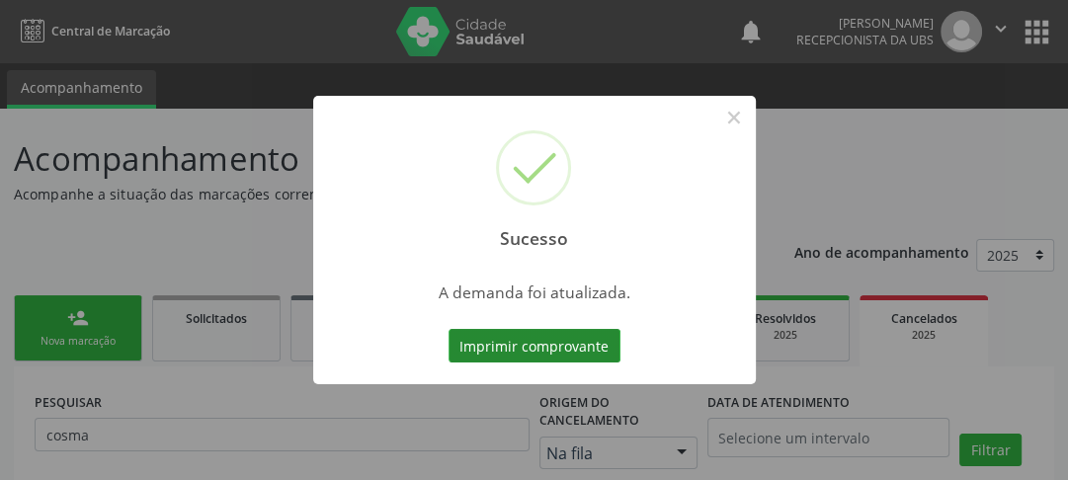
click at [592, 352] on button "Imprimir comprovante" at bounding box center [535, 346] width 172 height 34
